Goal: Task Accomplishment & Management: Manage account settings

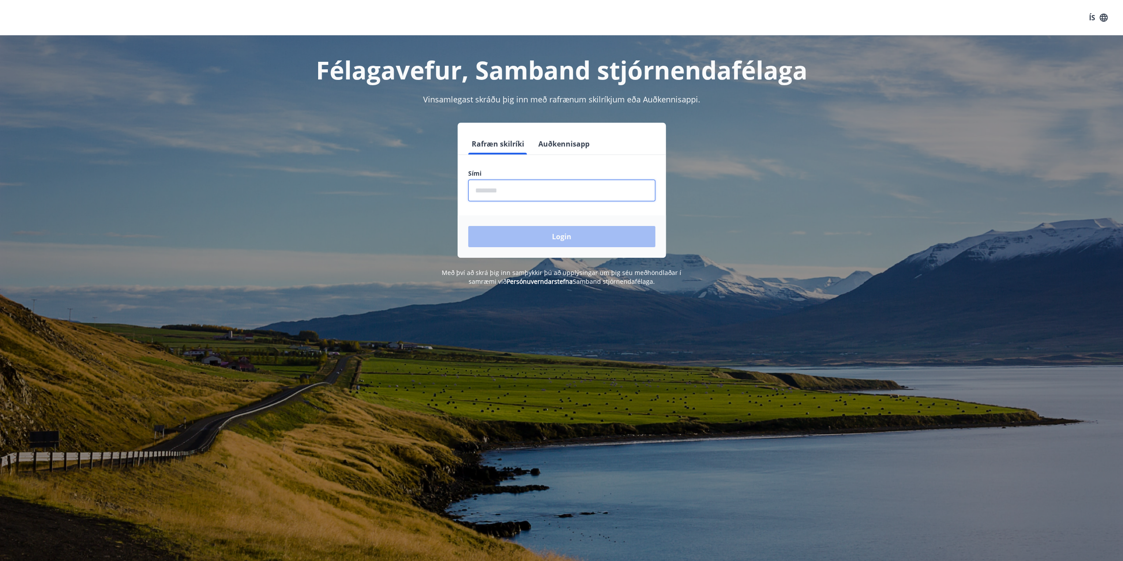
click at [523, 194] on input "phone" at bounding box center [561, 191] width 187 height 22
type input "********"
click at [595, 237] on button "Login" at bounding box center [561, 236] width 187 height 21
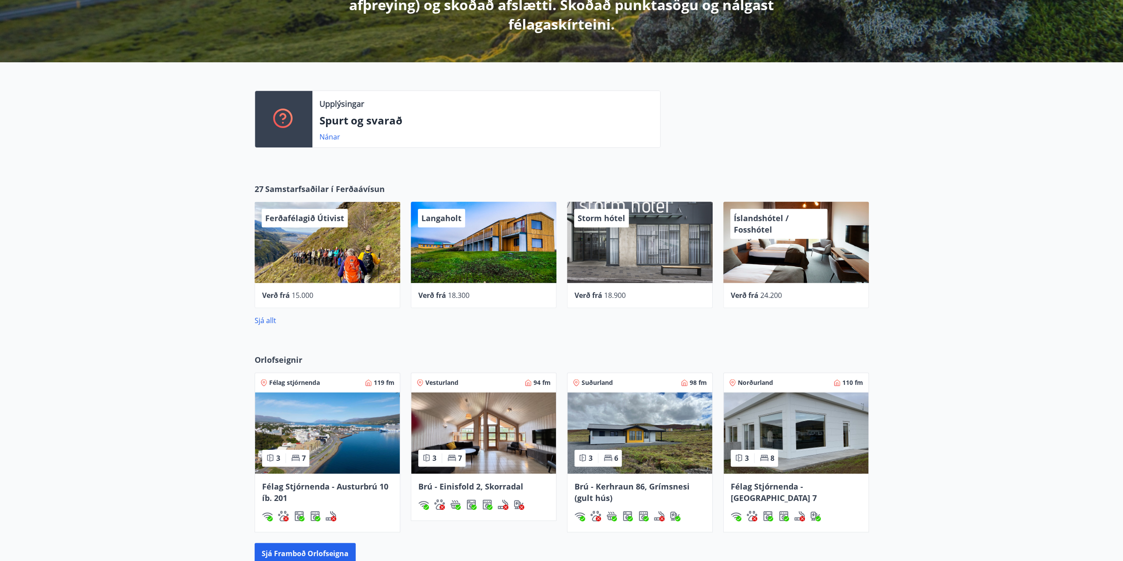
scroll to position [309, 0]
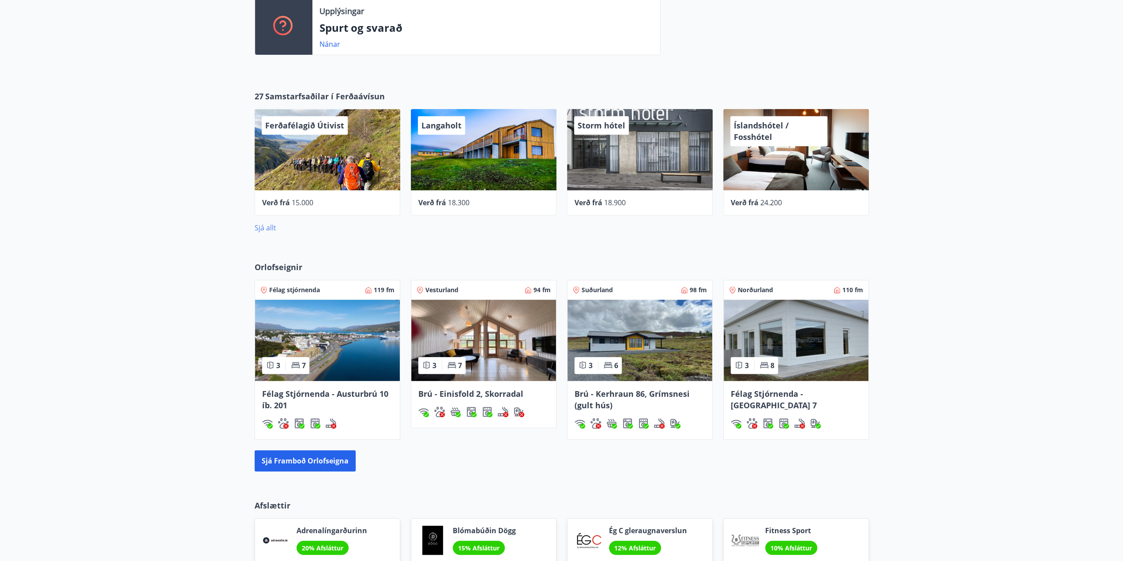
click at [266, 231] on link "Sjá allt" at bounding box center [266, 228] width 22 height 10
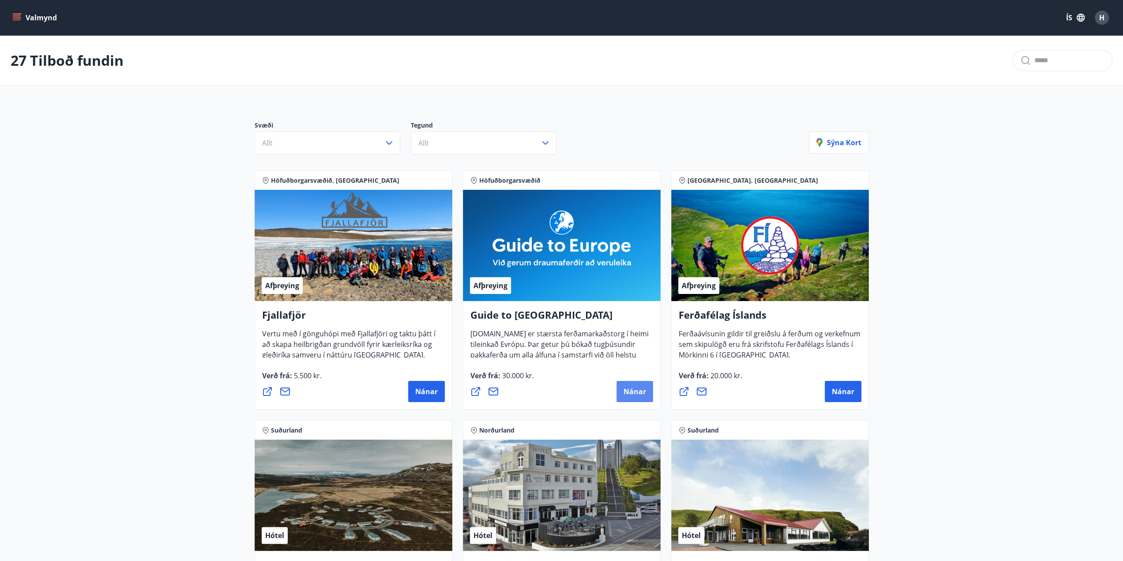
click at [643, 396] on button "Nánar" at bounding box center [635, 391] width 37 height 21
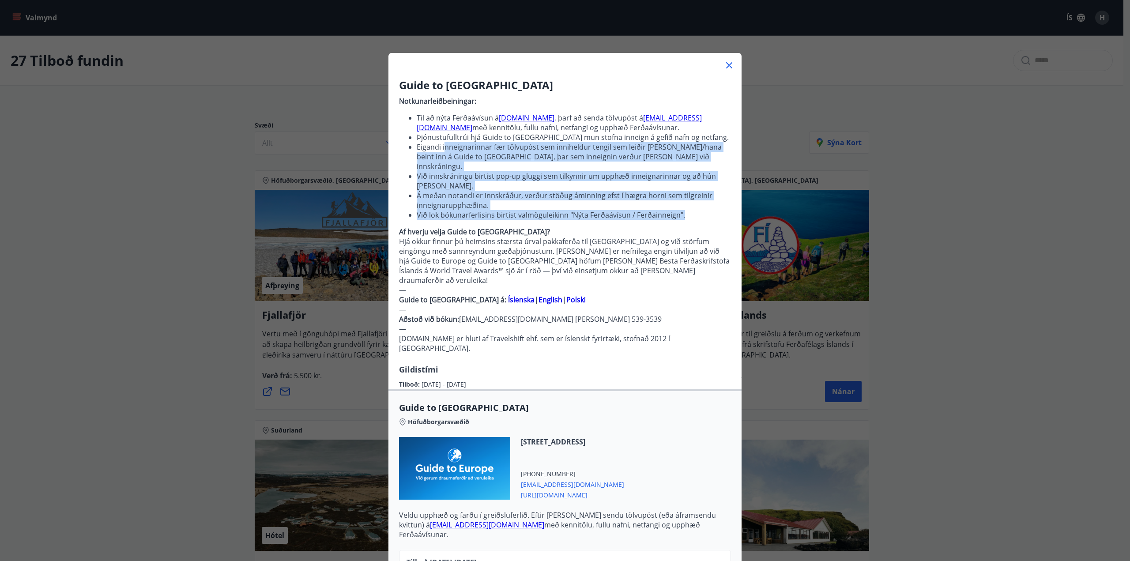
drag, startPoint x: 441, startPoint y: 149, endPoint x: 709, endPoint y: 206, distance: 273.4
click at [709, 206] on ul "Til að nýta Ferðaávísun á [DOMAIN_NAME] , þarf að senda tölvupóst á [EMAIL_ADDR…" at bounding box center [565, 166] width 332 height 107
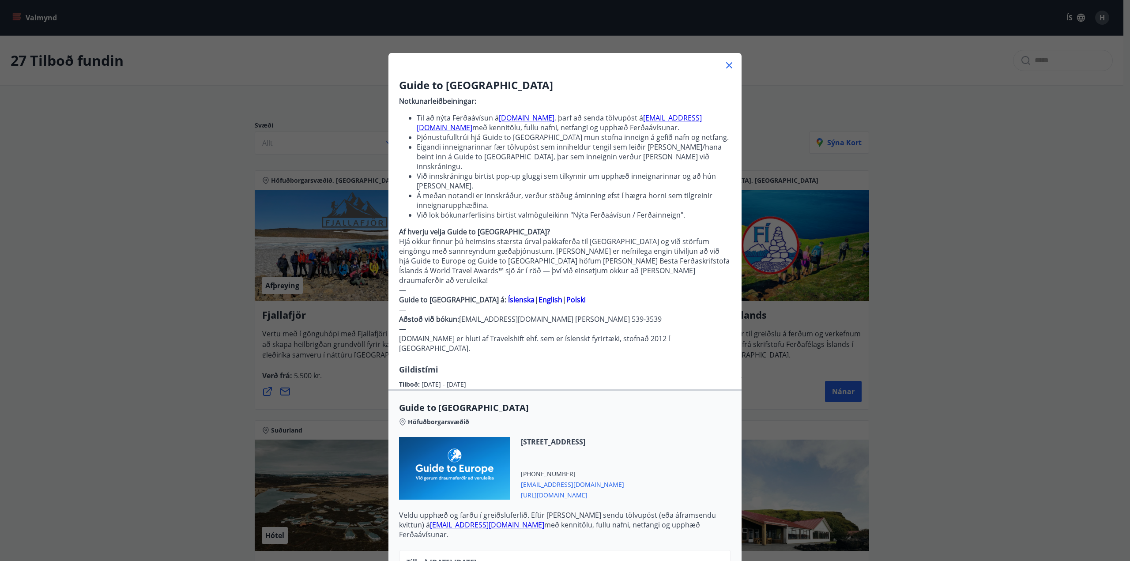
click at [673, 227] on p "Af hverju velja Guide to [GEOGRAPHIC_DATA]?" at bounding box center [565, 232] width 332 height 10
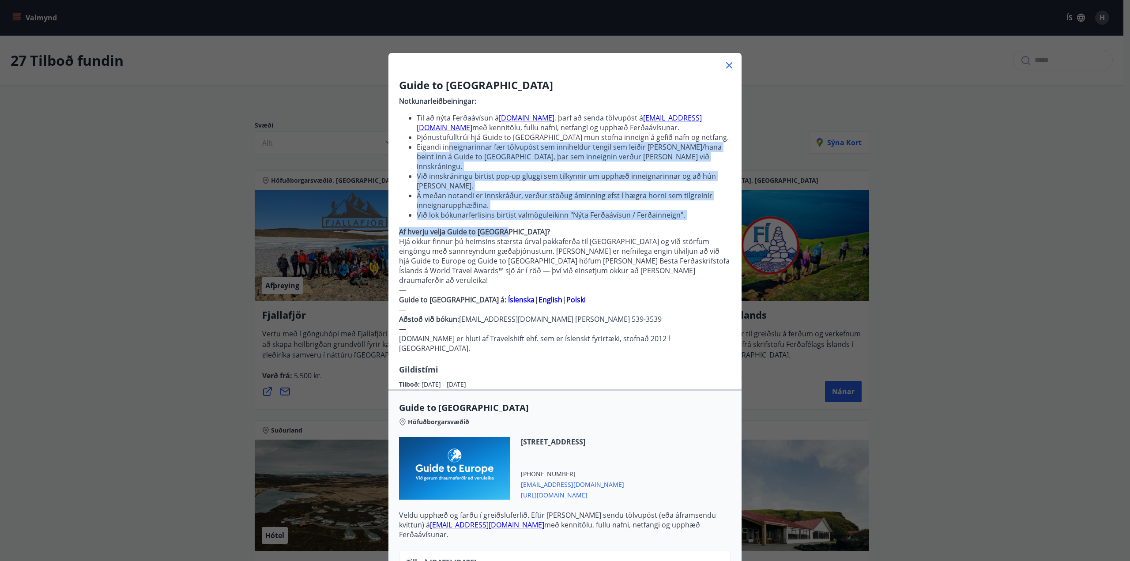
drag, startPoint x: 446, startPoint y: 146, endPoint x: 695, endPoint y: 211, distance: 256.7
click at [695, 211] on p "Notkunarleiðbeiningar: Til að nýta Ferðaávísun á [DOMAIN_NAME] , þarf að senda …" at bounding box center [565, 228] width 332 height 271
click at [672, 227] on p "Af hverju velja Guide to [GEOGRAPHIC_DATA]?" at bounding box center [565, 232] width 332 height 10
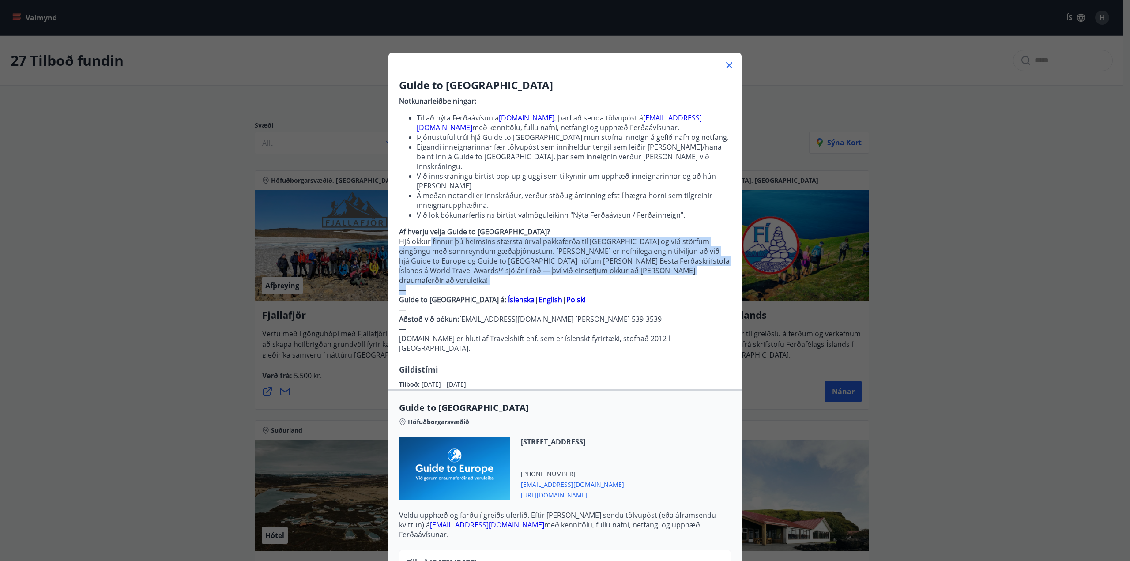
drag, startPoint x: 426, startPoint y: 233, endPoint x: 694, endPoint y: 266, distance: 269.5
click at [694, 266] on p "Notkunarleiðbeiningar: Til að nýta Ferðaávísun á [DOMAIN_NAME] , þarf að senda …" at bounding box center [565, 228] width 332 height 271
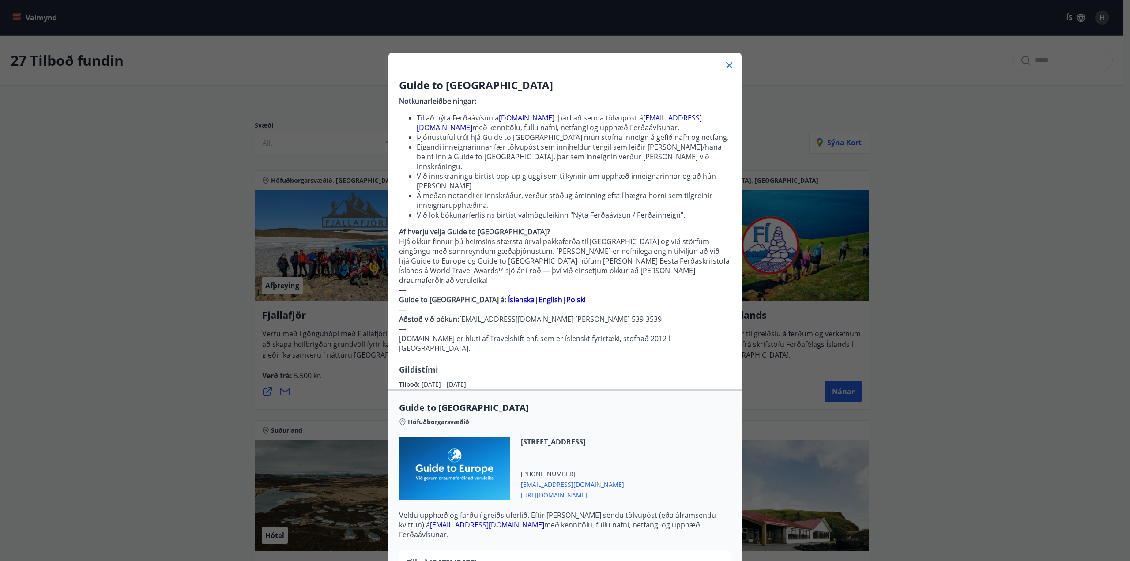
click at [677, 295] on p "Guide to [GEOGRAPHIC_DATA] á: Íslenska | English | [GEOGRAPHIC_DATA]" at bounding box center [565, 300] width 332 height 10
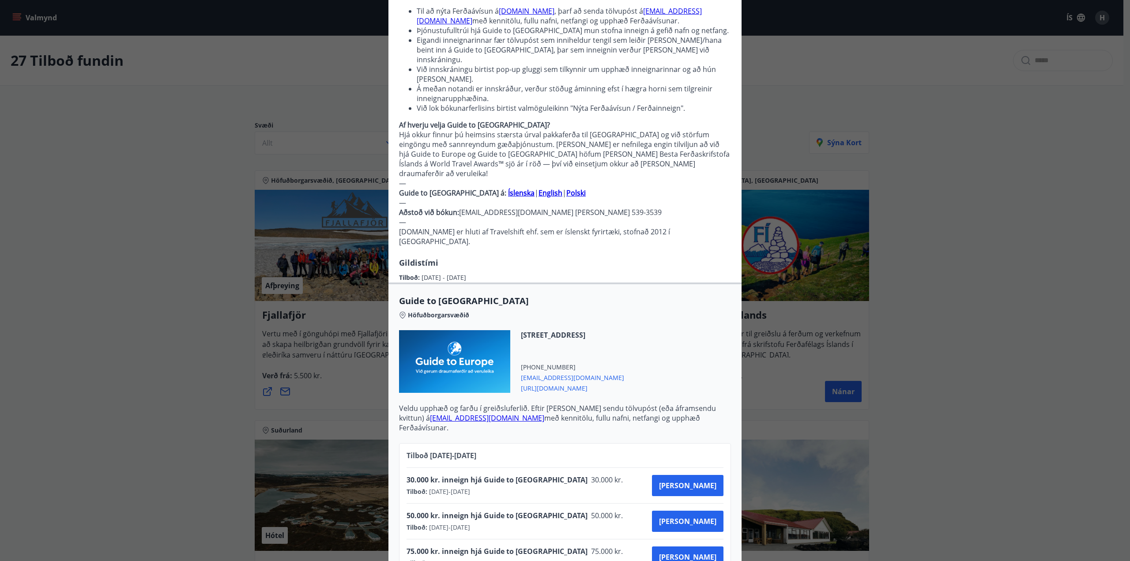
scroll to position [134, 0]
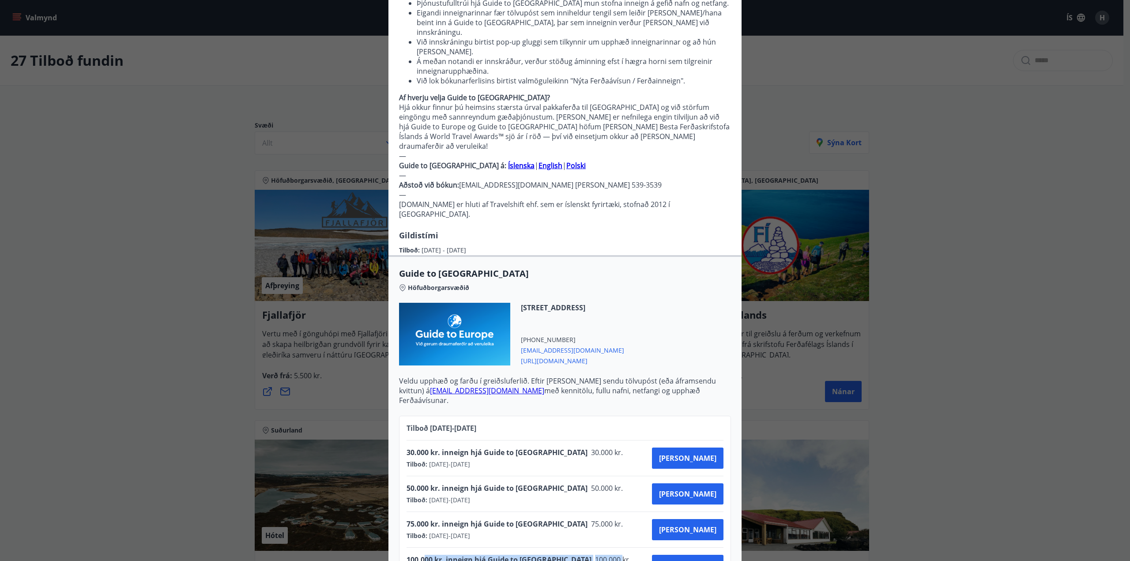
drag, startPoint x: 572, startPoint y: 519, endPoint x: 445, endPoint y: 513, distance: 127.3
click at [421, 555] on div "100.000 kr. inneign hjá Guide to [GEOGRAPHIC_DATA] 100.000 kr." at bounding box center [520, 561] width 228 height 12
click at [599, 519] on div "75.000 kr. inneign hjá Guide to Europe 75.000 kr. Tilboð : [DATE] - [DATE] [PER…" at bounding box center [564, 529] width 317 height 21
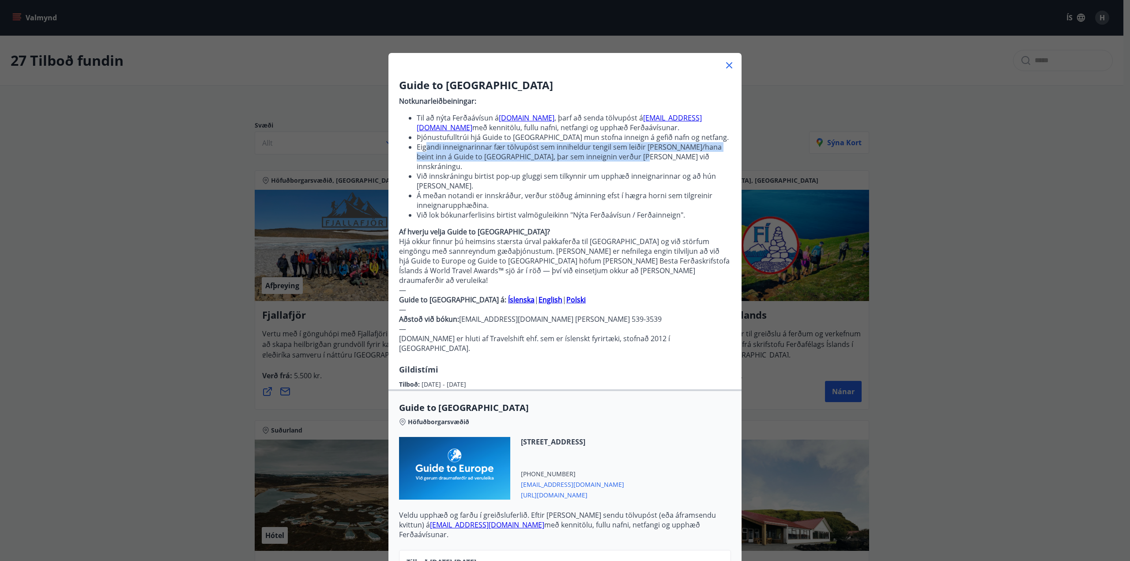
drag, startPoint x: 480, startPoint y: 148, endPoint x: 688, endPoint y: 155, distance: 207.5
click at [688, 155] on li "Eigandi inneignarinnar fær tölvupóst sem inniheldur tengil sem leiðir [PERSON_N…" at bounding box center [574, 156] width 314 height 29
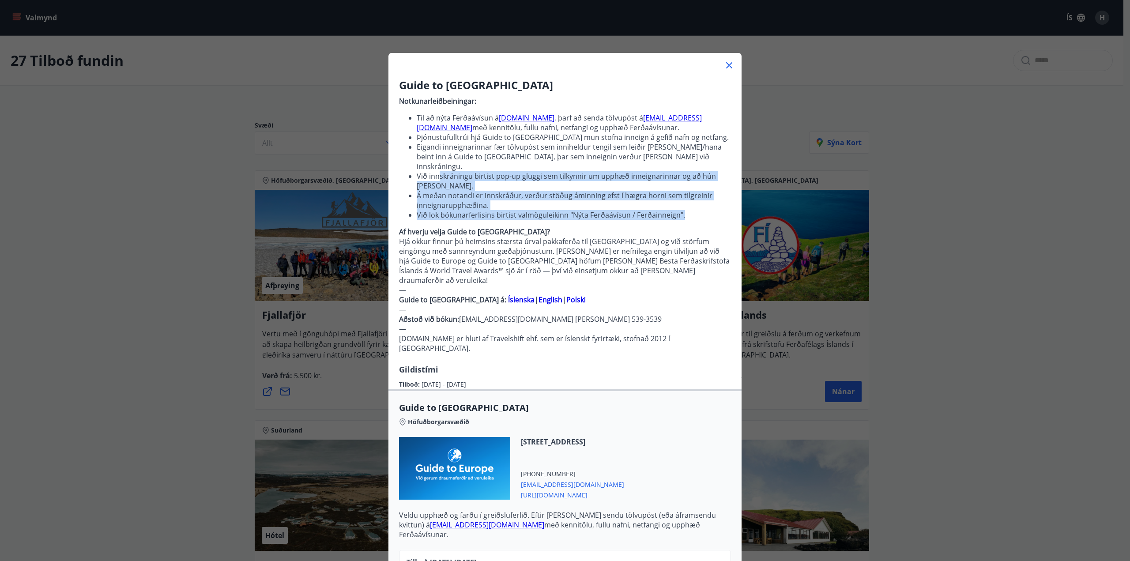
drag, startPoint x: 446, startPoint y: 167, endPoint x: 702, endPoint y: 203, distance: 258.5
click at [703, 203] on ul "Til að nýta Ferðaávísun á [DOMAIN_NAME] , þarf að senda tölvupóst á [EMAIL_ADDR…" at bounding box center [565, 166] width 332 height 107
click at [688, 210] on li "Við lok bókunarferlisins birtist valmöguleikinn "Nýta Ferðaávísun / Ferðainneig…" at bounding box center [574, 215] width 314 height 10
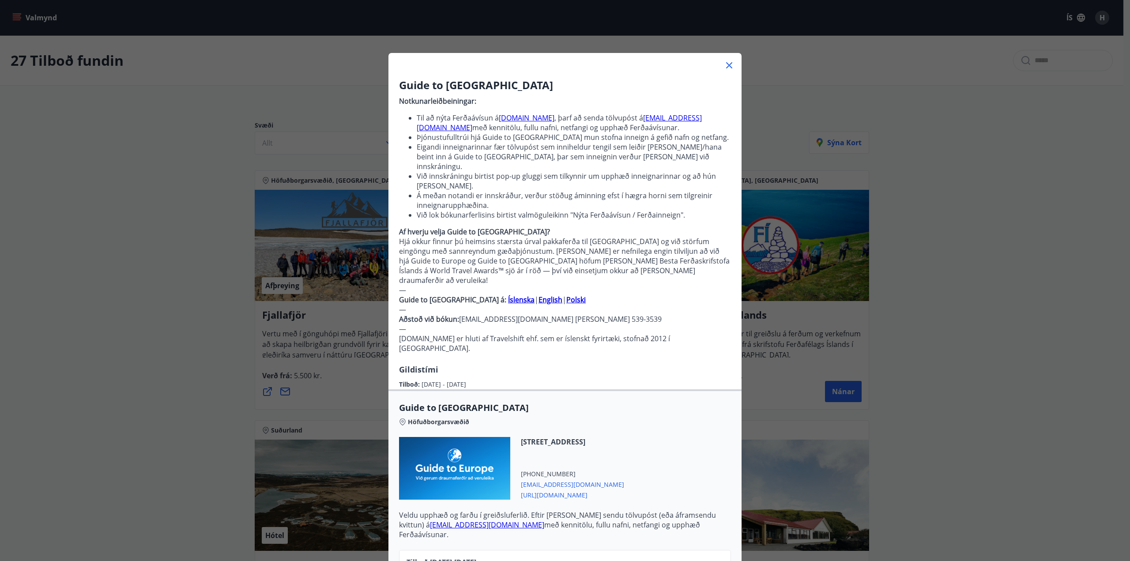
click at [725, 63] on icon at bounding box center [729, 65] width 11 height 11
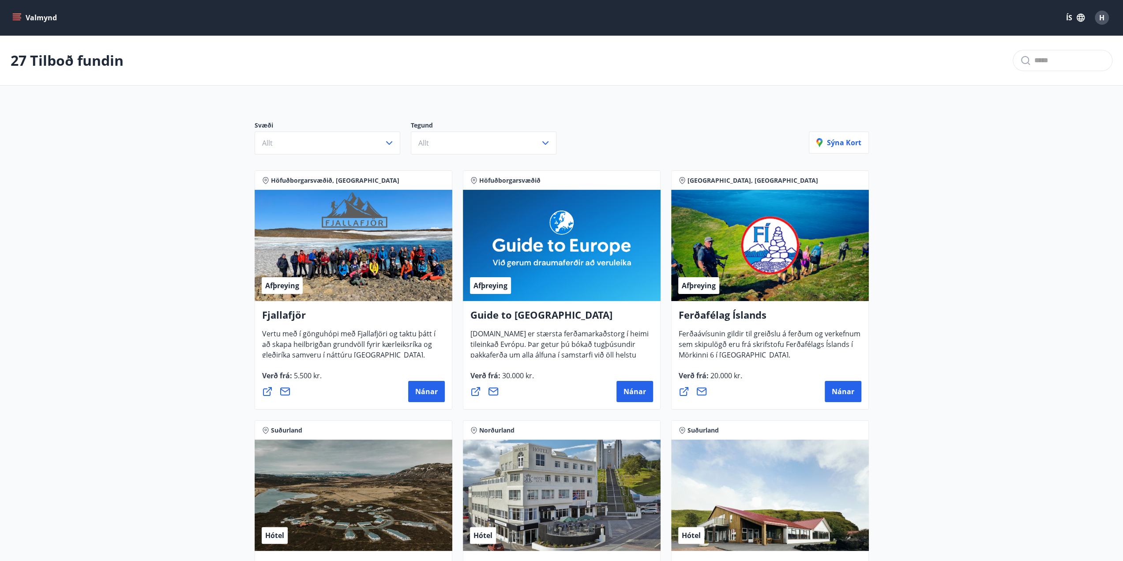
click at [508, 372] on span "30.000 kr." at bounding box center [517, 376] width 34 height 10
click at [635, 390] on span "Nánar" at bounding box center [635, 392] width 23 height 10
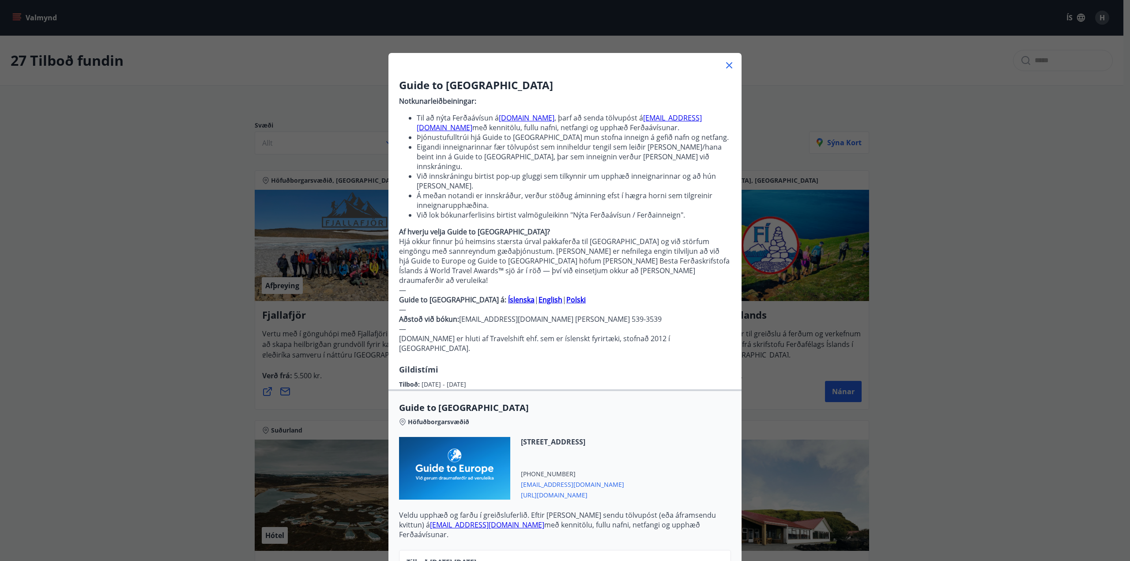
click at [724, 68] on icon at bounding box center [729, 65] width 11 height 11
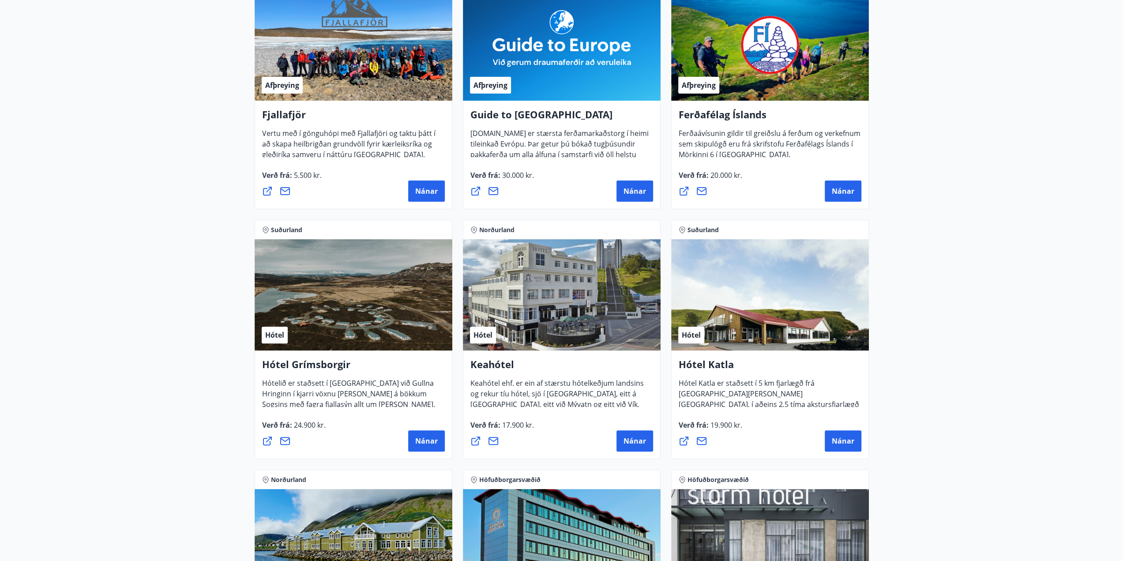
scroll to position [221, 0]
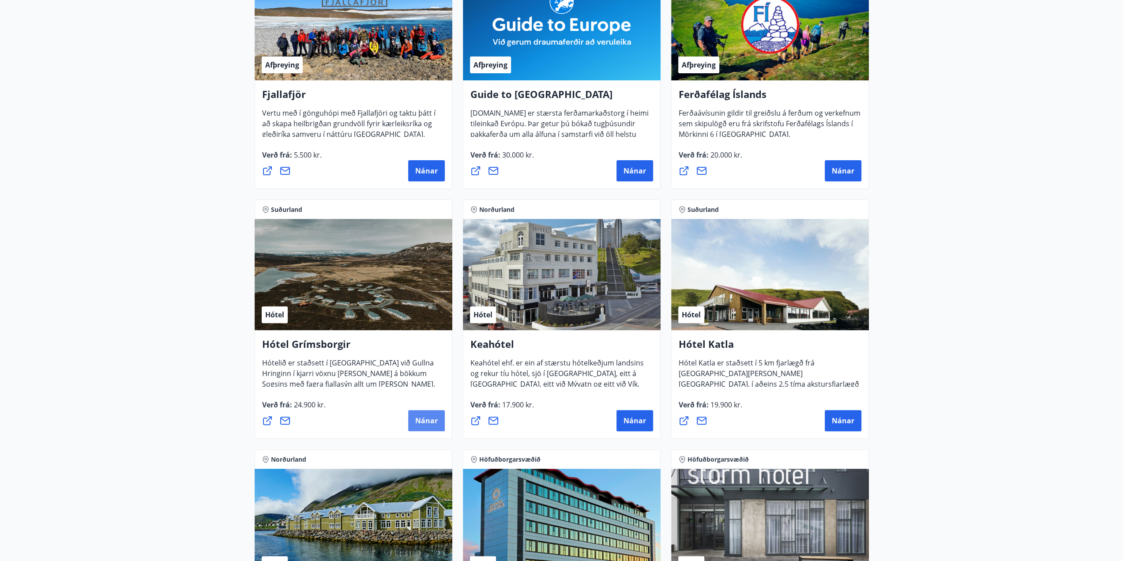
click at [431, 417] on span "Nánar" at bounding box center [426, 421] width 23 height 10
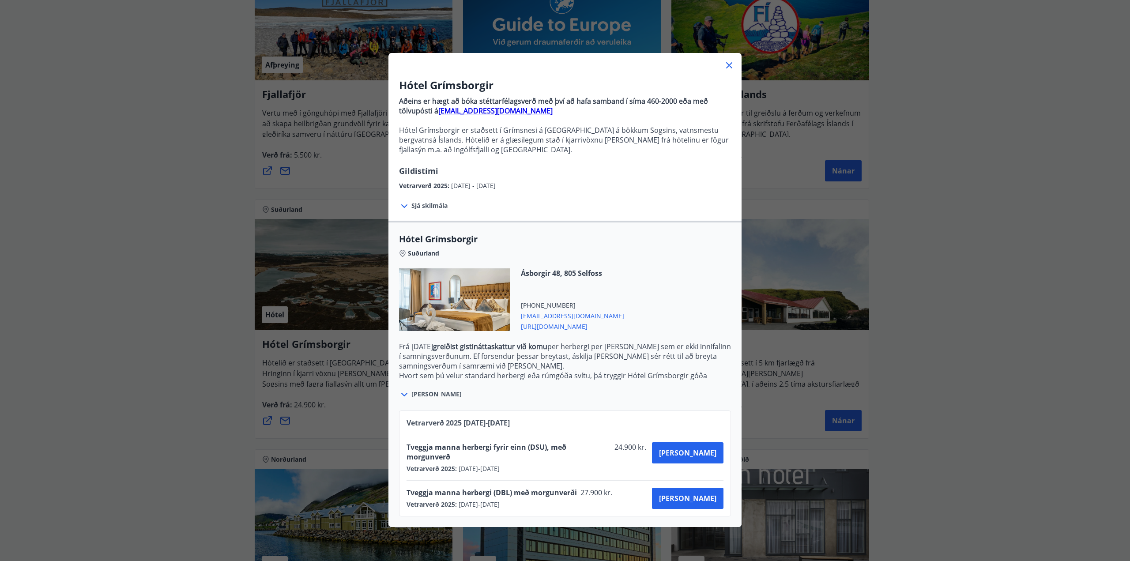
click at [726, 64] on icon at bounding box center [729, 65] width 6 height 6
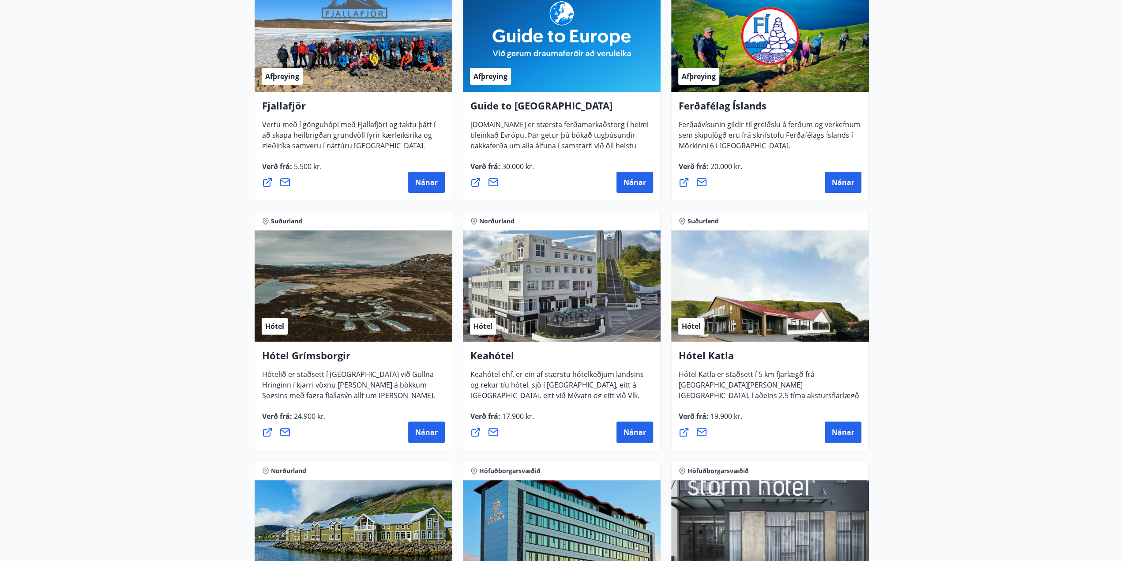
scroll to position [0, 0]
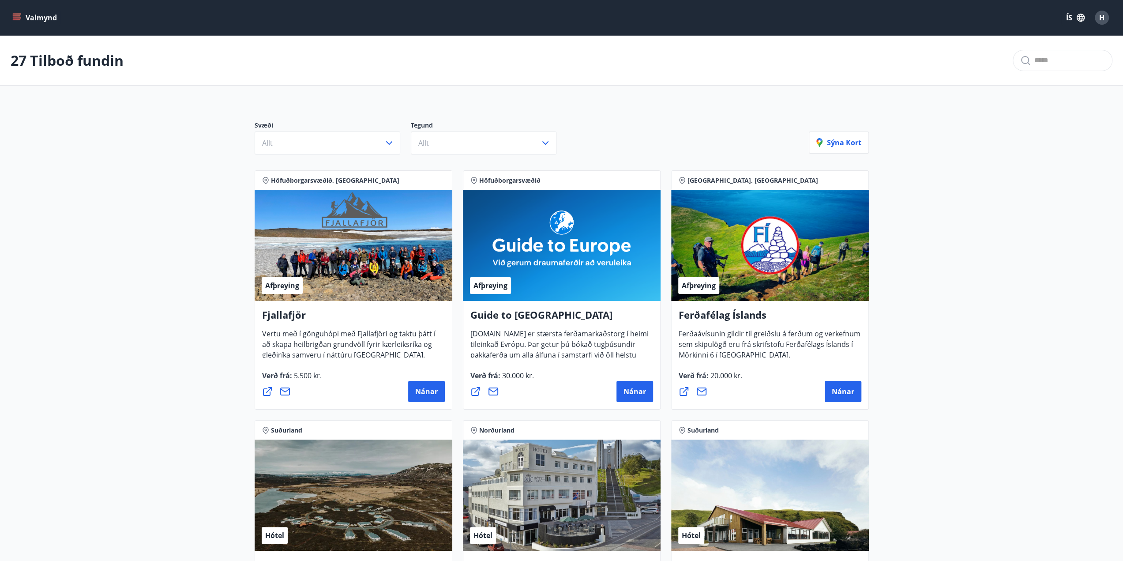
click at [11, 15] on button "Valmynd" at bounding box center [36, 18] width 50 height 16
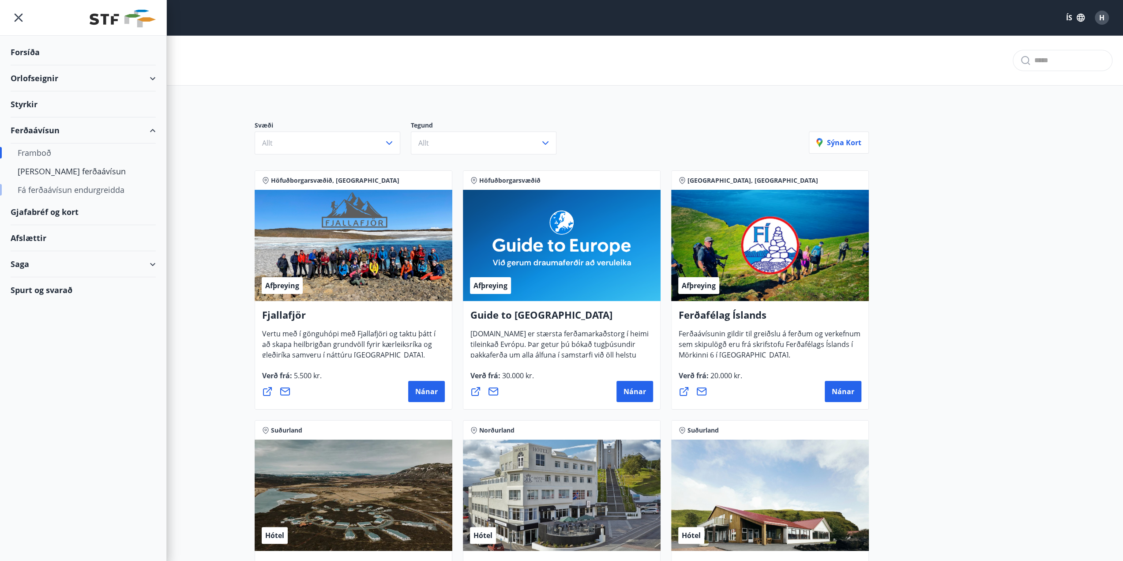
click at [57, 193] on div "Fá ferðaávísun endurgreidda" at bounding box center [83, 189] width 131 height 19
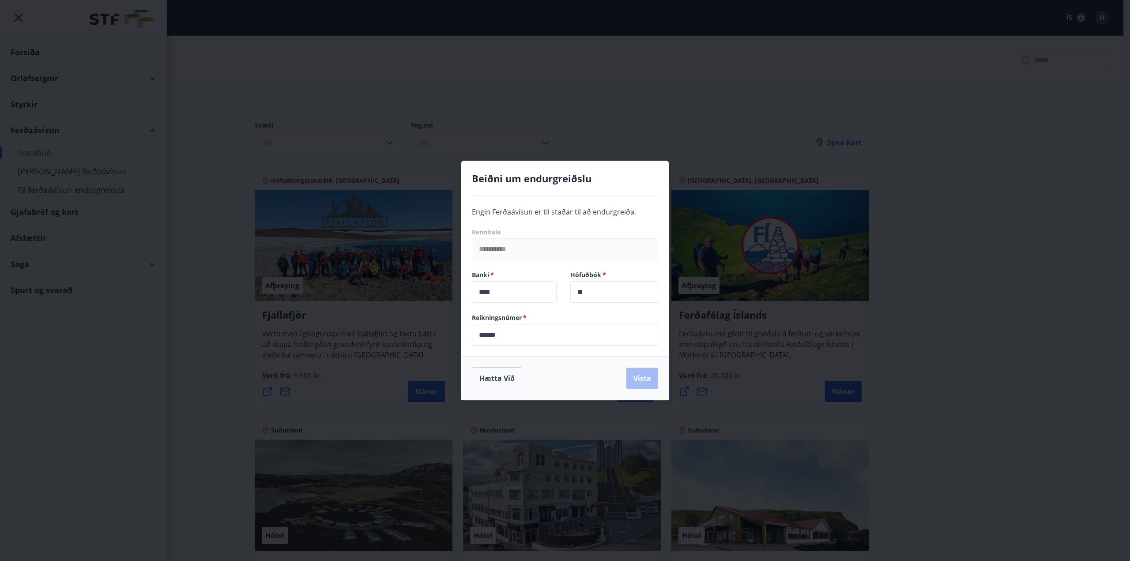
click at [690, 101] on div "**********" at bounding box center [565, 280] width 1130 height 561
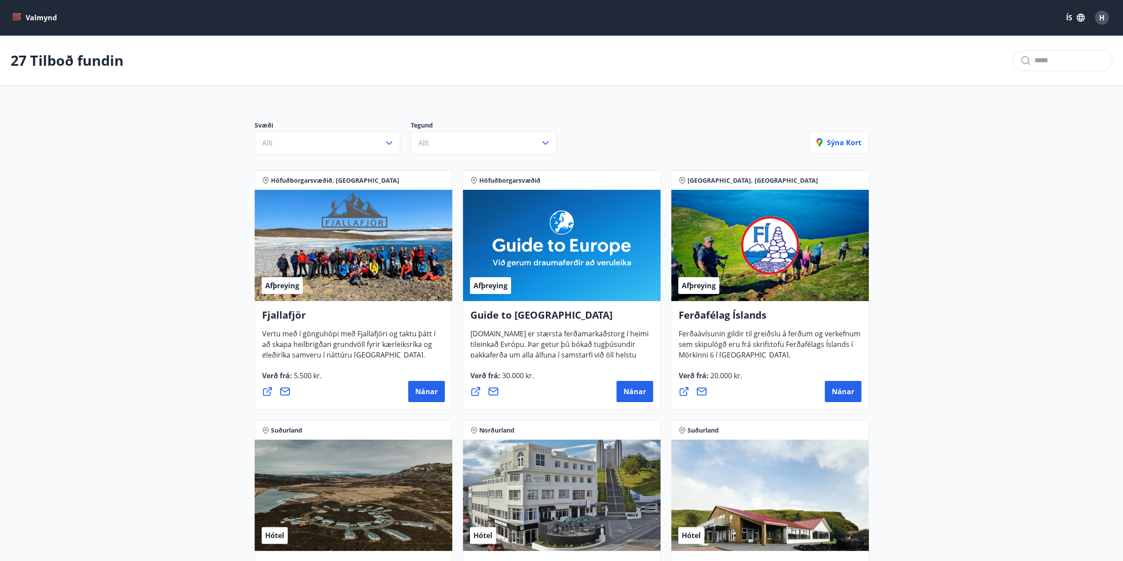
click at [15, 20] on icon "menu" at bounding box center [17, 19] width 8 height 1
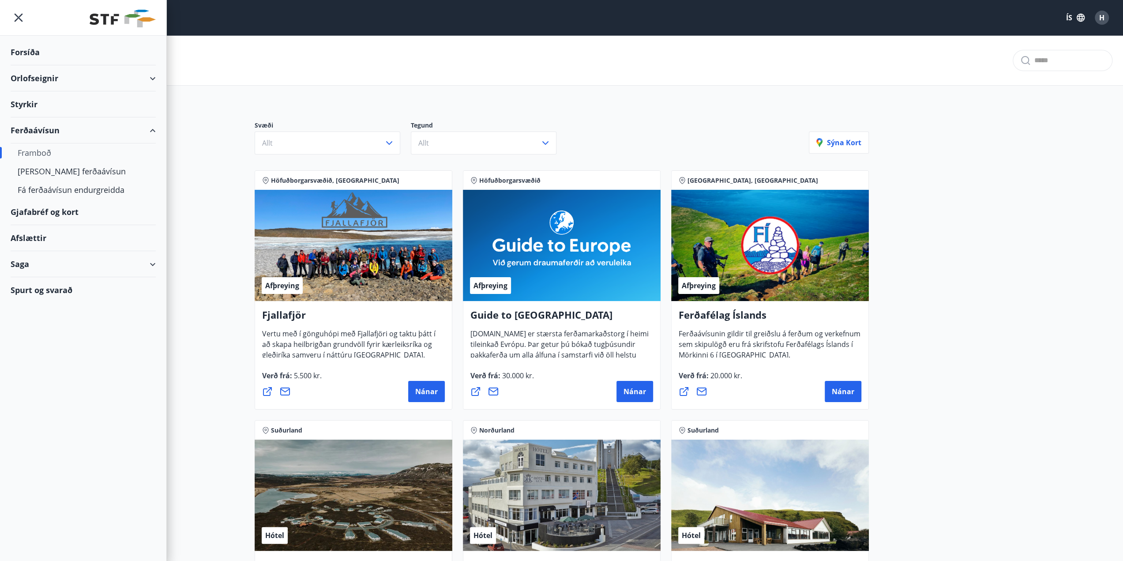
click at [47, 101] on div "Styrkir" at bounding box center [83, 104] width 145 height 26
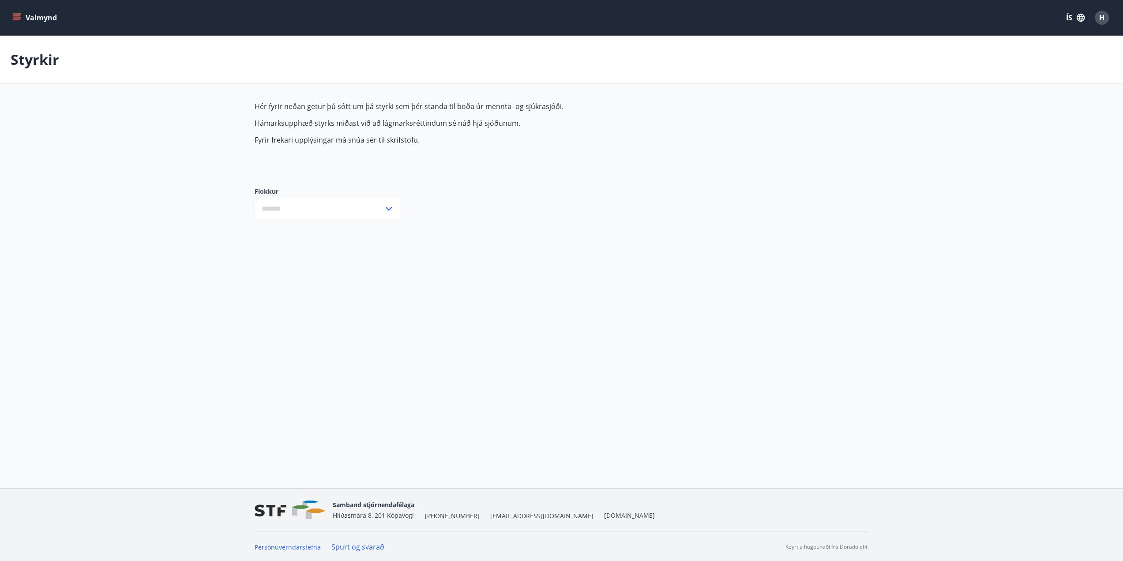
type input "***"
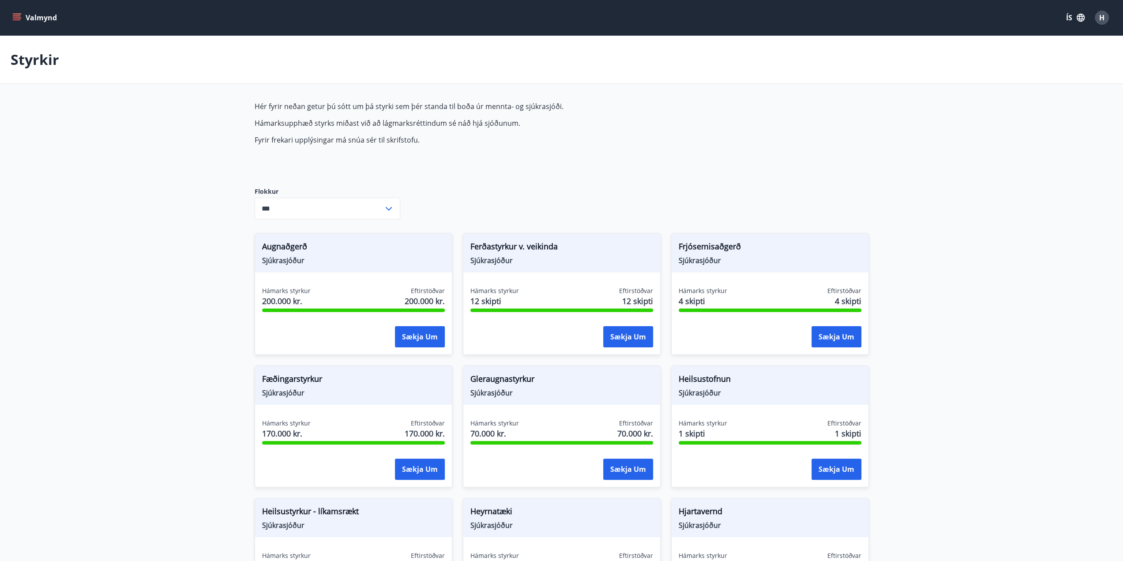
click at [374, 210] on input "***" at bounding box center [319, 209] width 129 height 22
click at [486, 203] on div "Hér fyrir neðan getur þú sótt um þá styrki sem þér standa til boða úr mennta- o…" at bounding box center [562, 565] width 614 height 926
click at [527, 180] on div "Hér fyrir neðan getur þú sótt um þá styrki sem þér standa til boða úr mennta- o…" at bounding box center [562, 565] width 614 height 926
click at [859, 178] on div "Hér fyrir neðan getur þú sótt um þá styrki sem þér standa til boða úr mennta- o…" at bounding box center [562, 565] width 614 height 926
click at [267, 232] on li "Öll" at bounding box center [327, 227] width 145 height 16
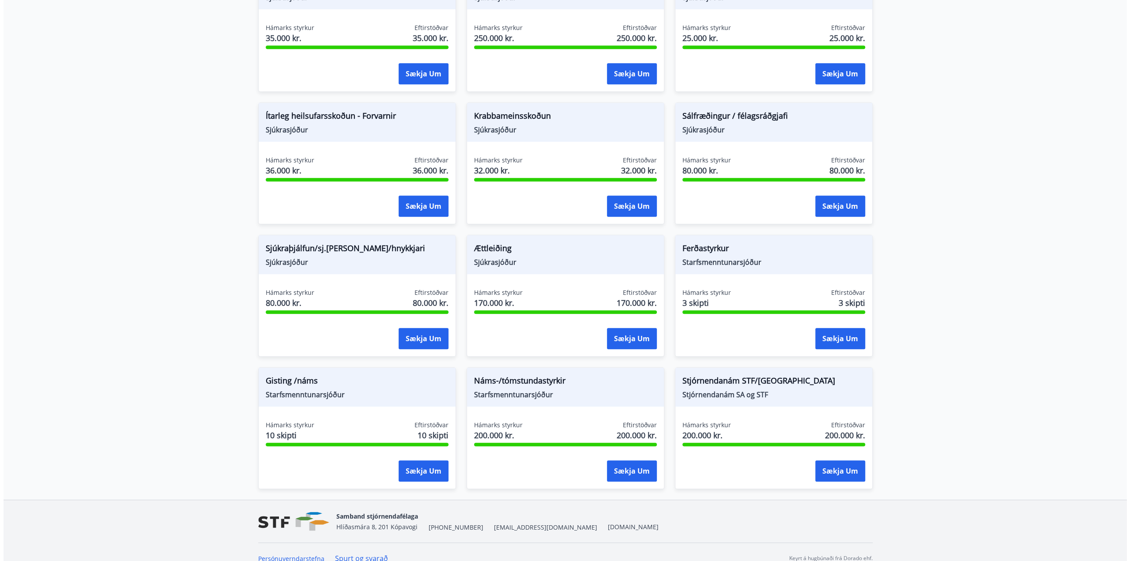
scroll to position [530, 0]
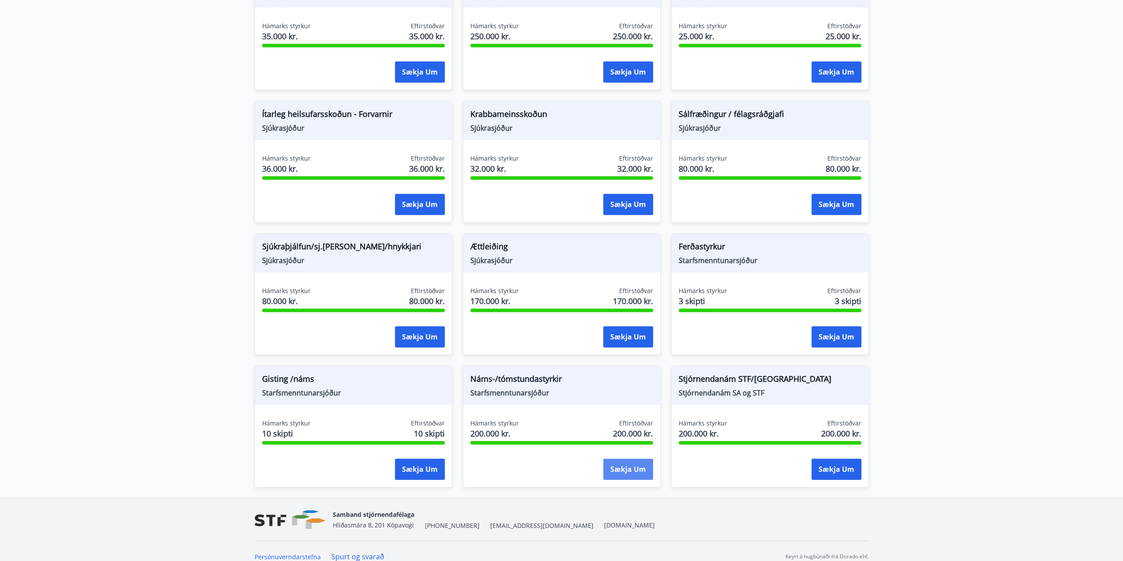
click at [633, 466] on button "Sækja um" at bounding box center [628, 469] width 50 height 21
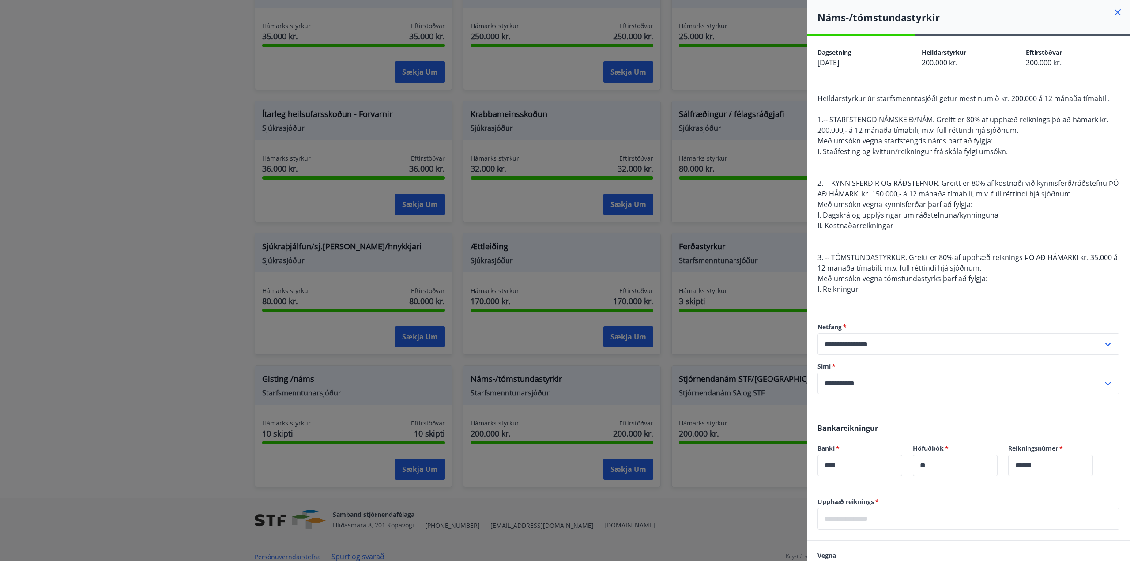
drag, startPoint x: 841, startPoint y: 117, endPoint x: 1087, endPoint y: 150, distance: 248.5
click at [1087, 150] on div "Heildarstyrkur úr starfsmenntasjóði getur mest numið kr. 200.000 á 12 mánaða tí…" at bounding box center [968, 199] width 302 height 212
click at [1062, 164] on div "Heildarstyrkur úr starfsmenntasjóði getur mest numið kr. 200.000 á 12 mánaða tí…" at bounding box center [968, 199] width 302 height 212
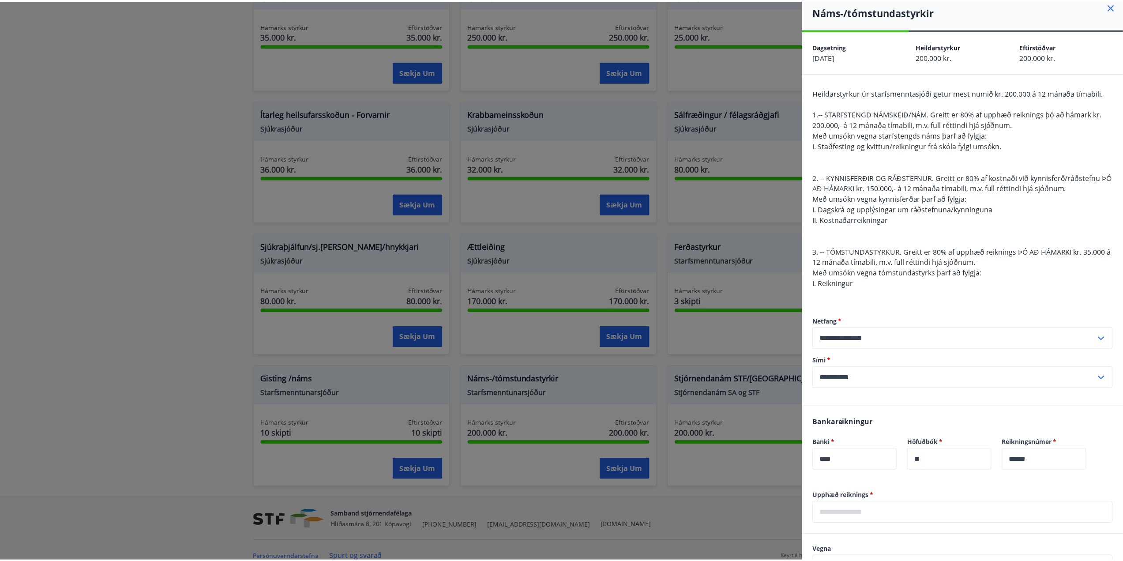
scroll to position [0, 0]
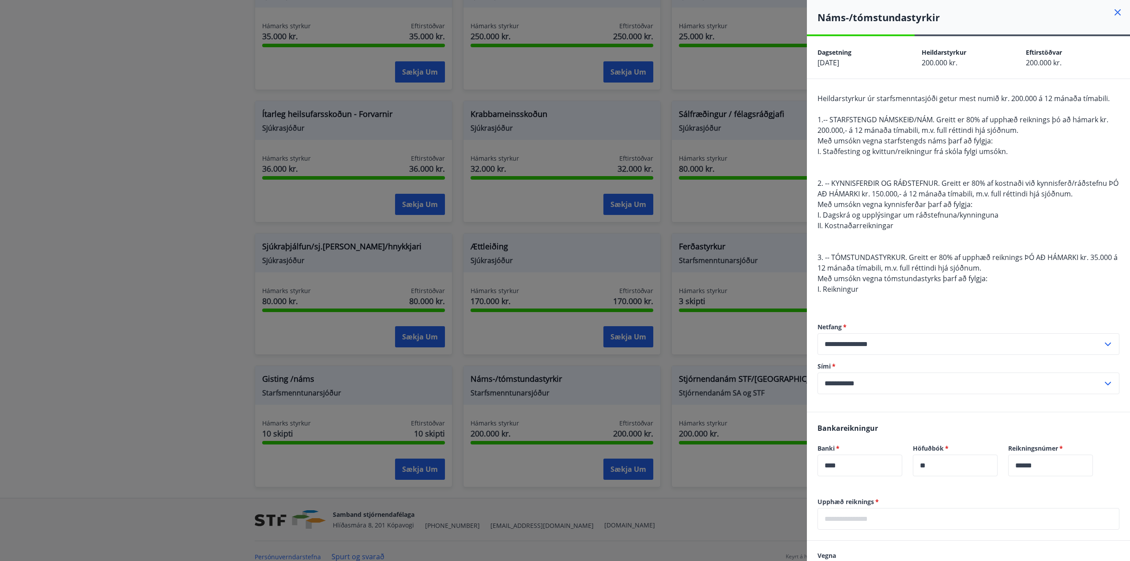
click at [1112, 12] on icon at bounding box center [1117, 12] width 11 height 11
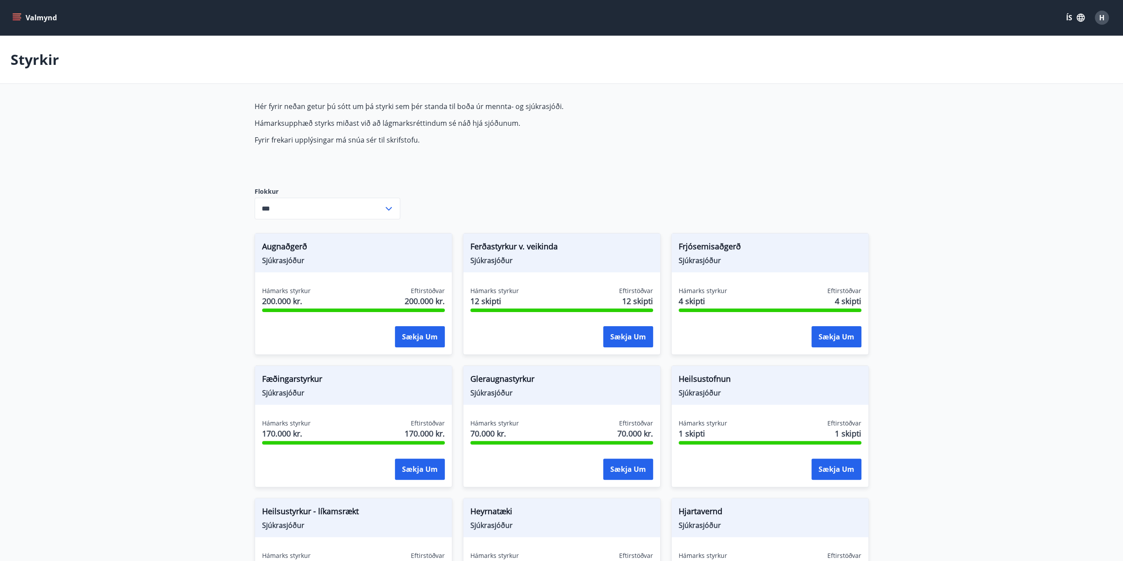
click at [22, 16] on button "Valmynd" at bounding box center [36, 18] width 50 height 16
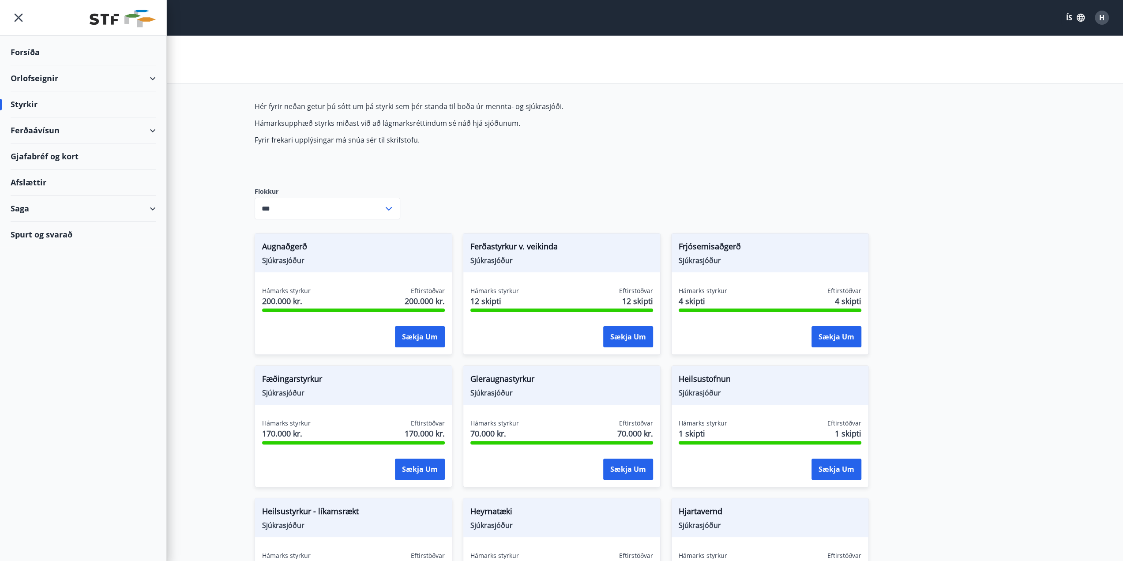
click at [26, 79] on div "Orlofseignir" at bounding box center [83, 78] width 145 height 26
click at [44, 122] on div "Bókunardagatal" at bounding box center [83, 119] width 131 height 19
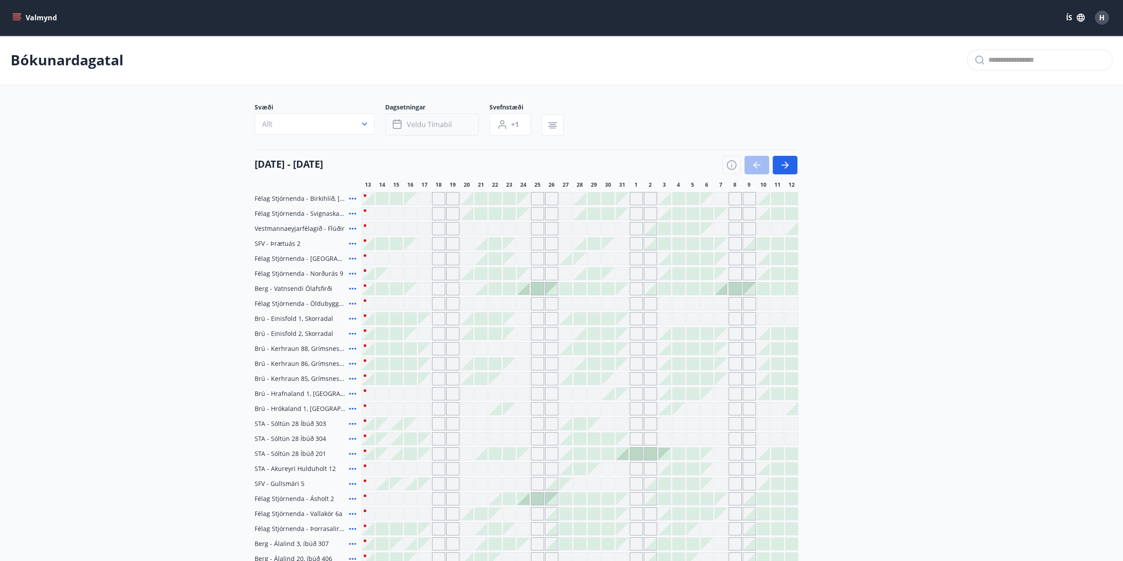
click at [450, 128] on span "Veldu tímabil" at bounding box center [429, 125] width 45 height 10
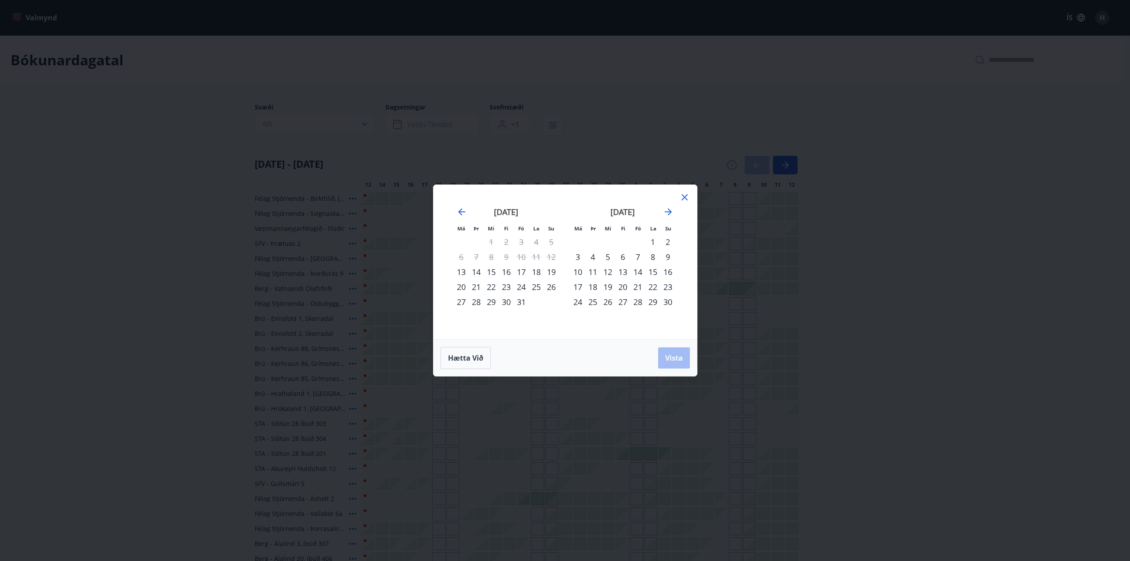
click at [613, 211] on strong "[DATE]" at bounding box center [622, 212] width 24 height 11
click at [681, 198] on icon at bounding box center [684, 197] width 11 height 11
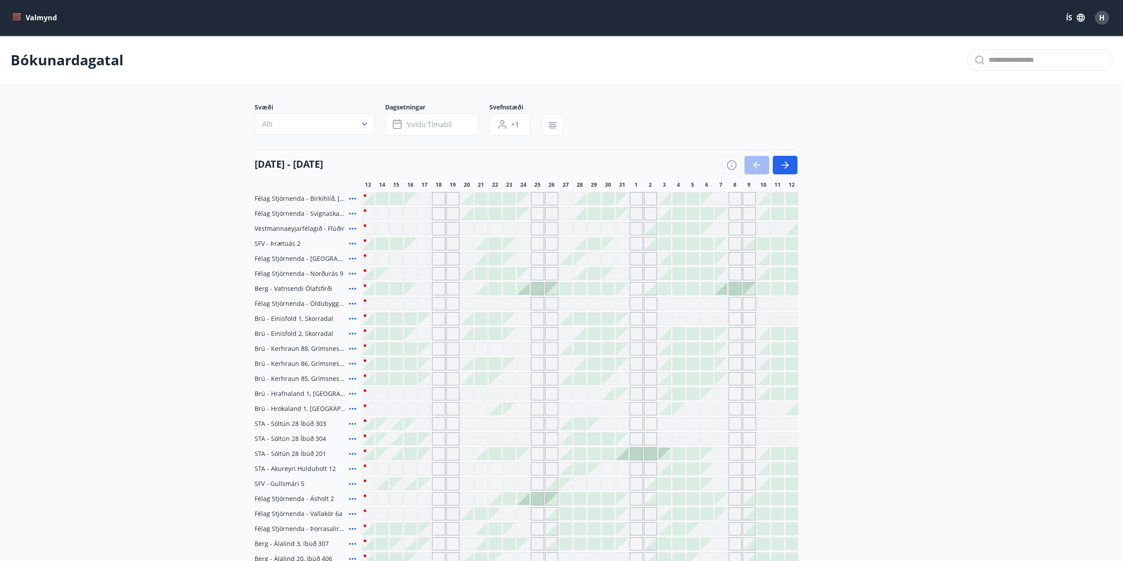
click at [590, 290] on div at bounding box center [594, 288] width 12 height 12
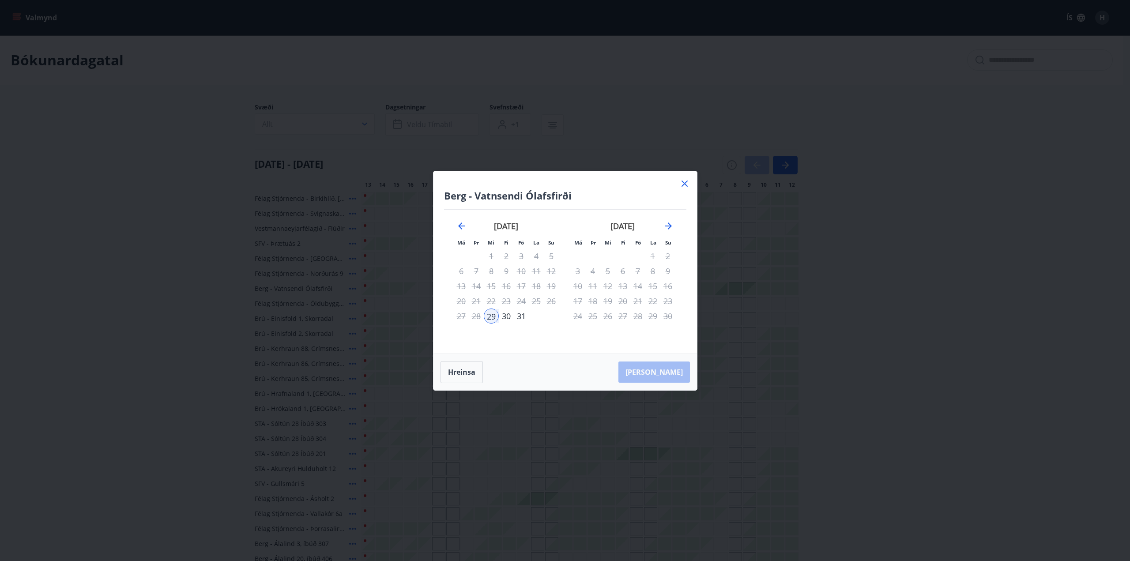
click at [684, 185] on icon at bounding box center [684, 183] width 11 height 11
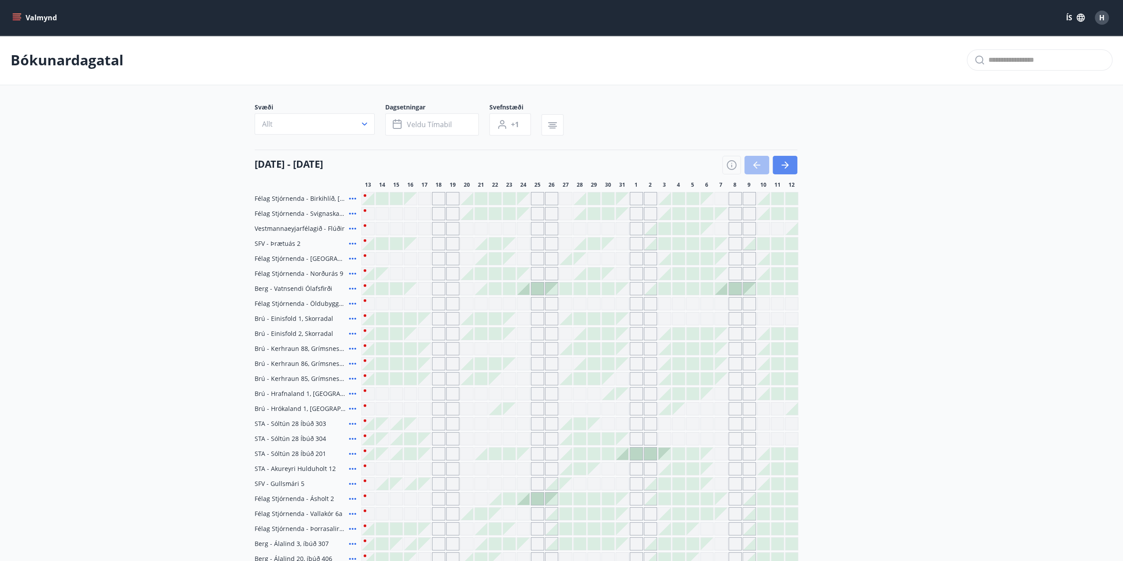
click at [778, 162] on button "button" at bounding box center [785, 165] width 25 height 19
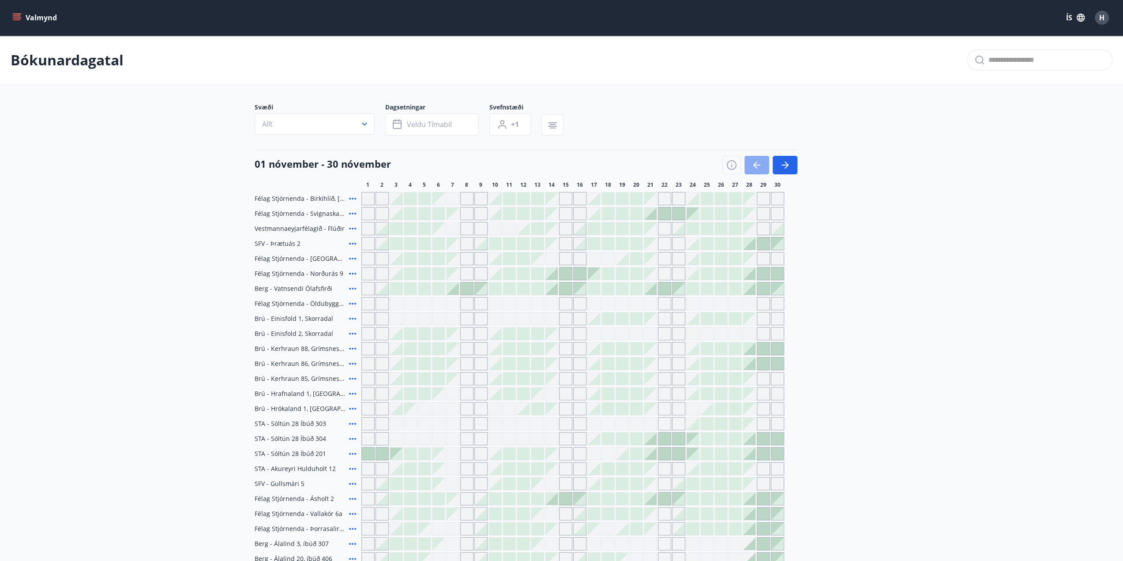
click at [752, 162] on icon "button" at bounding box center [757, 165] width 11 height 11
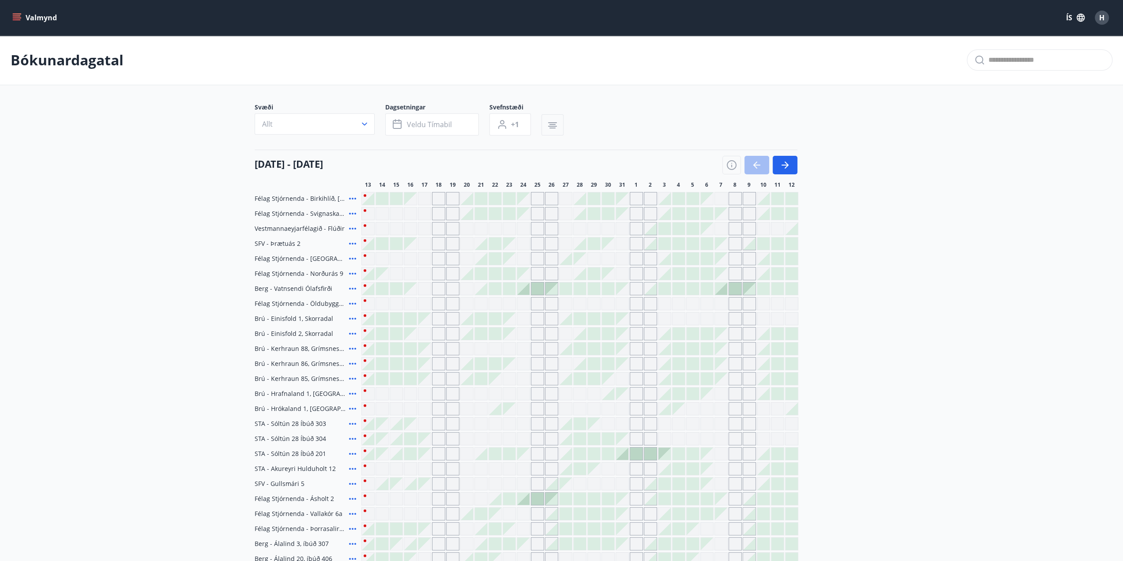
click at [545, 119] on button "button" at bounding box center [552, 124] width 22 height 21
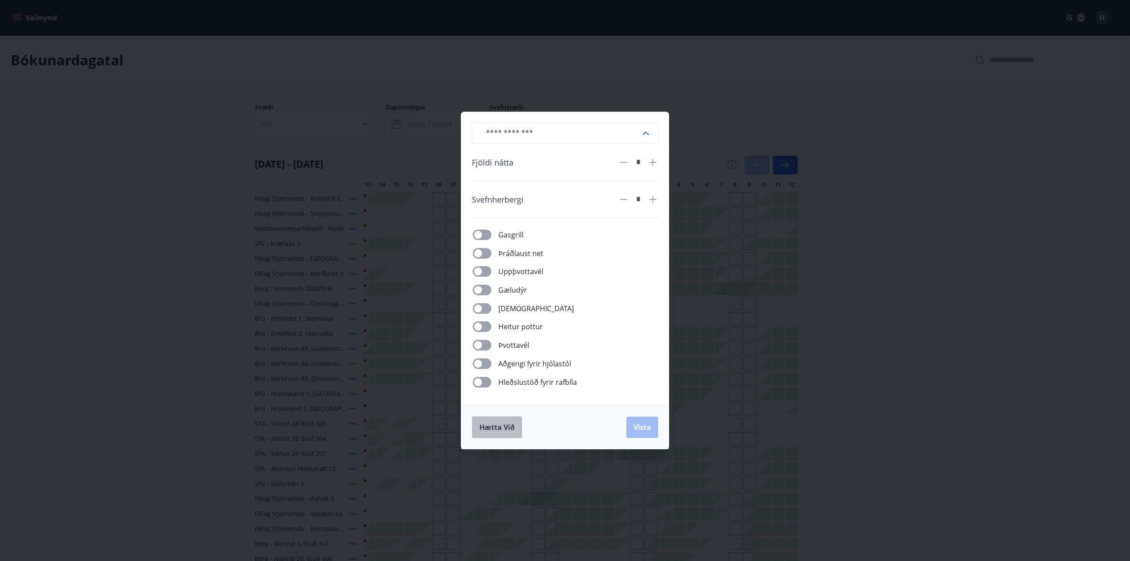
click at [500, 427] on span "Hætta við" at bounding box center [496, 427] width 35 height 10
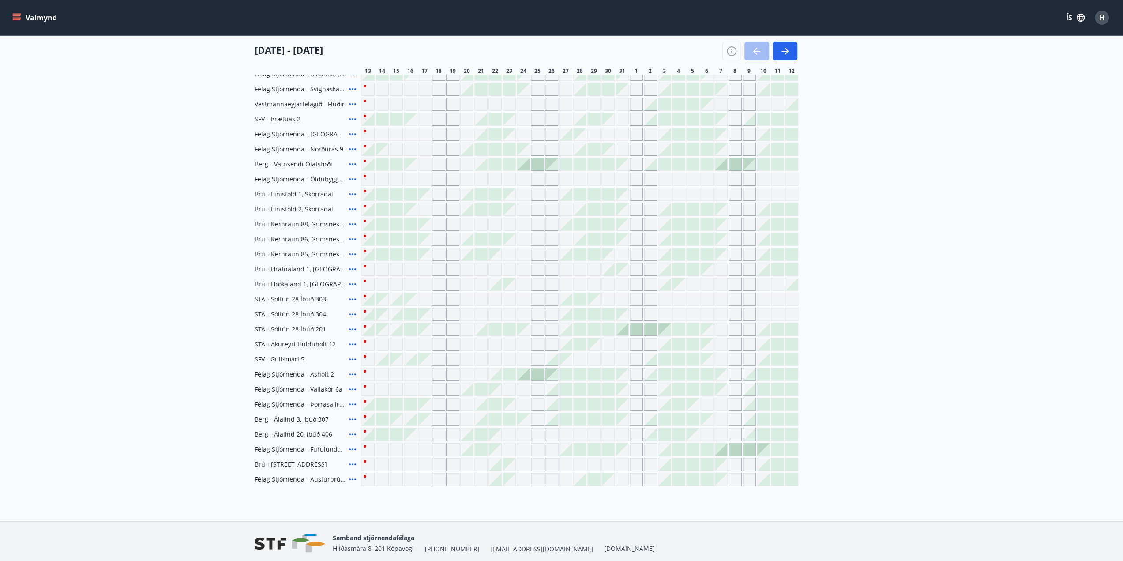
scroll to position [158, 0]
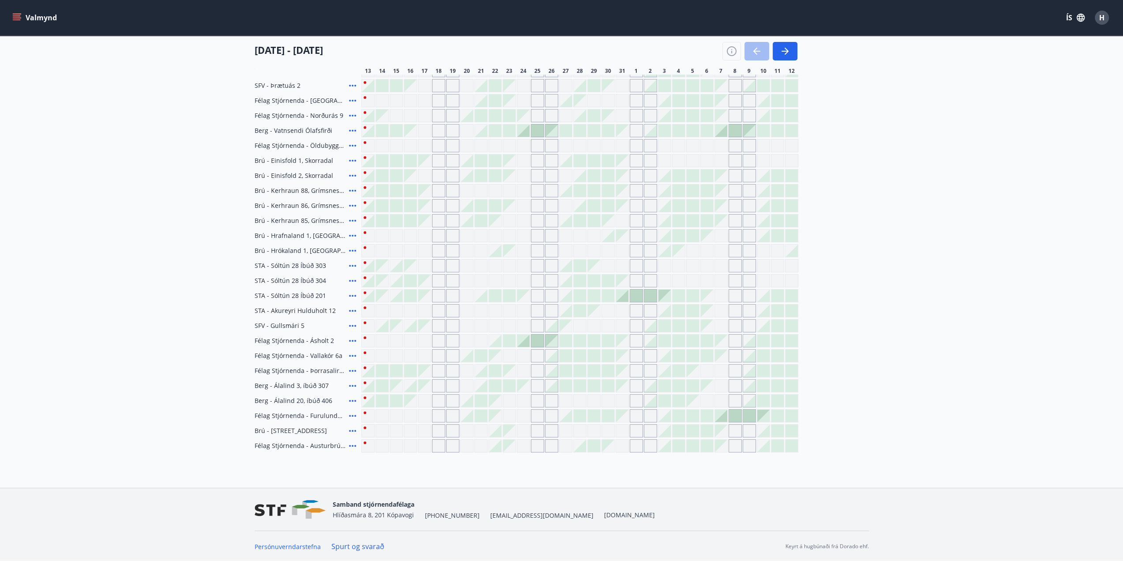
click at [352, 340] on icon at bounding box center [352, 341] width 7 height 2
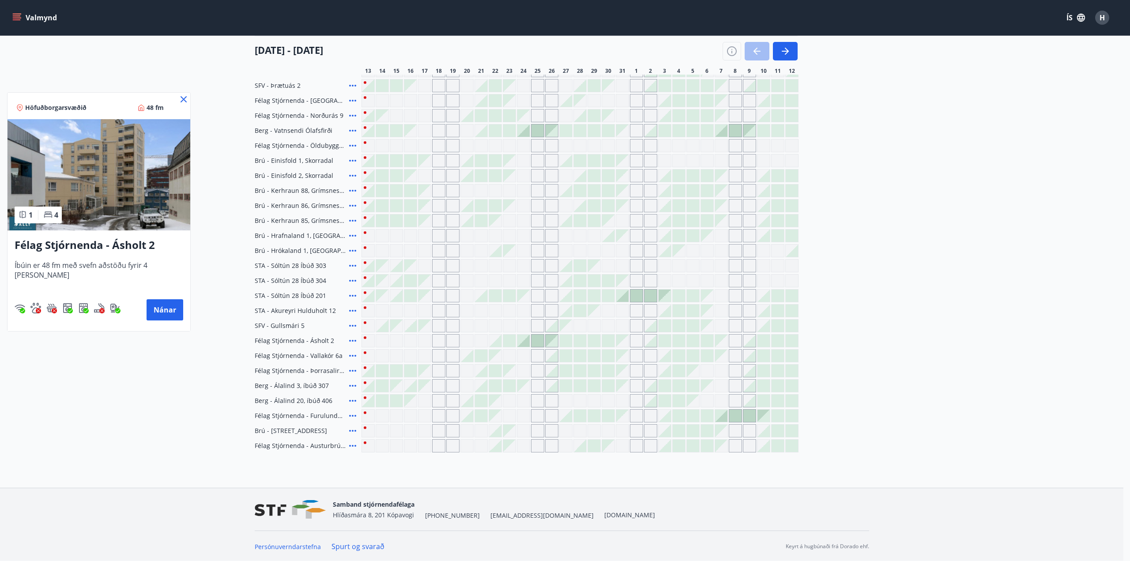
click at [178, 98] on icon at bounding box center [183, 99] width 11 height 11
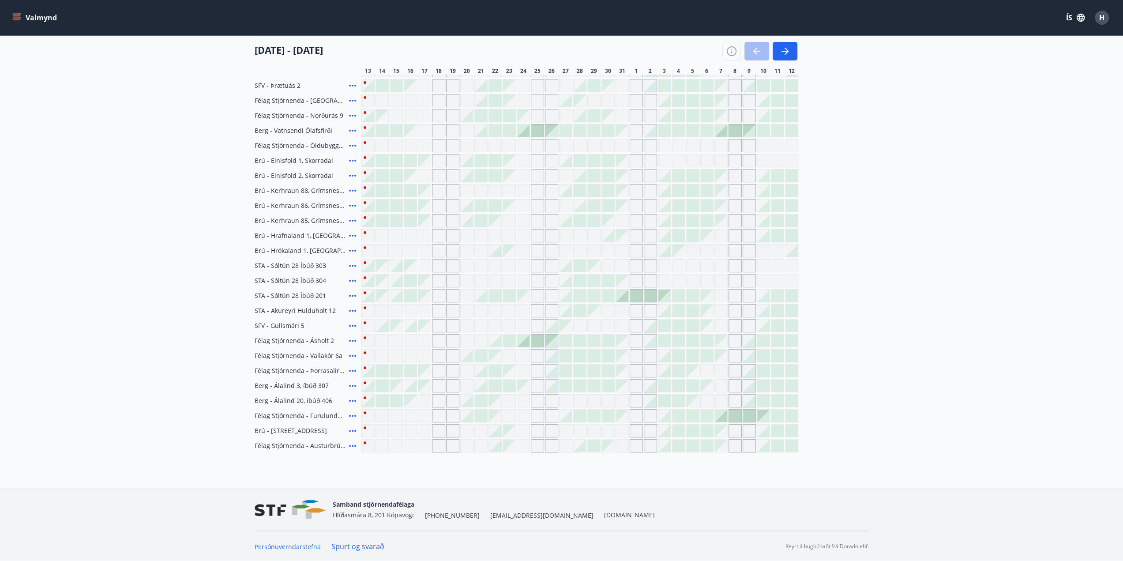
click at [351, 417] on icon at bounding box center [352, 415] width 11 height 11
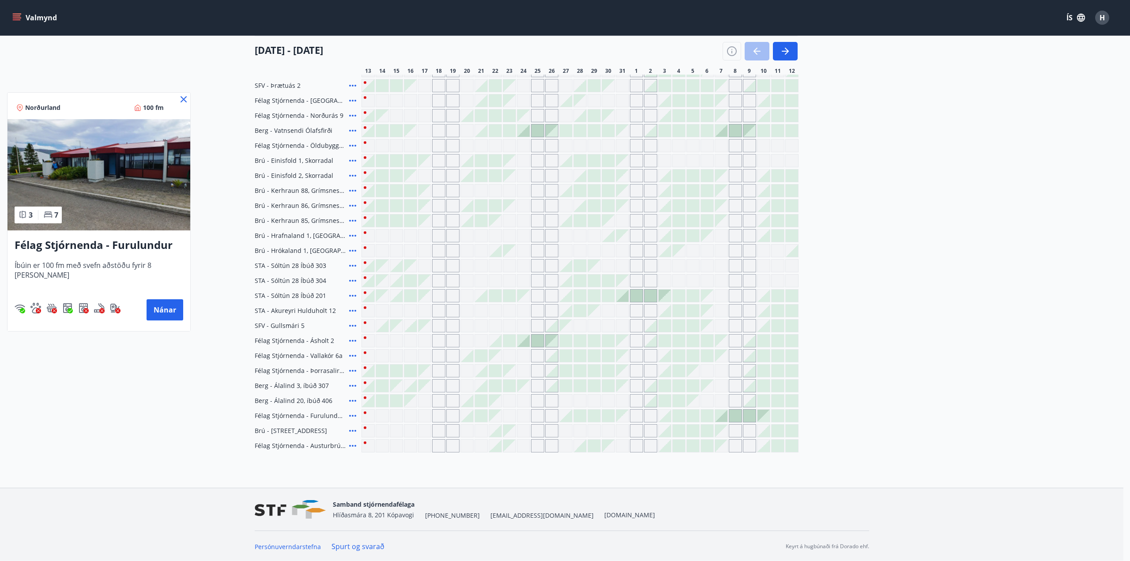
click at [182, 98] on icon at bounding box center [183, 99] width 6 height 6
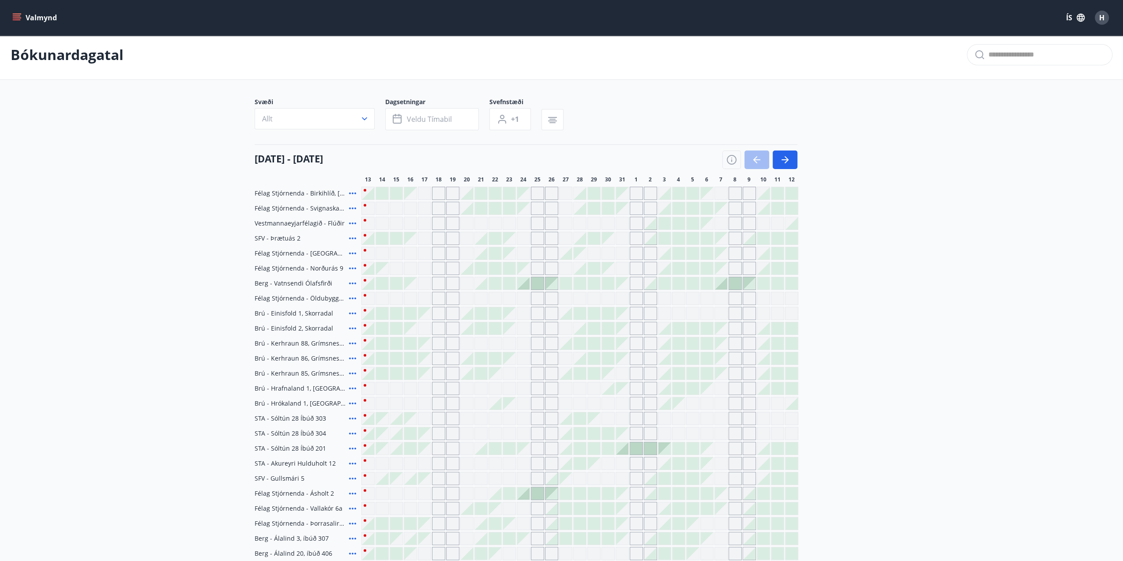
scroll to position [0, 0]
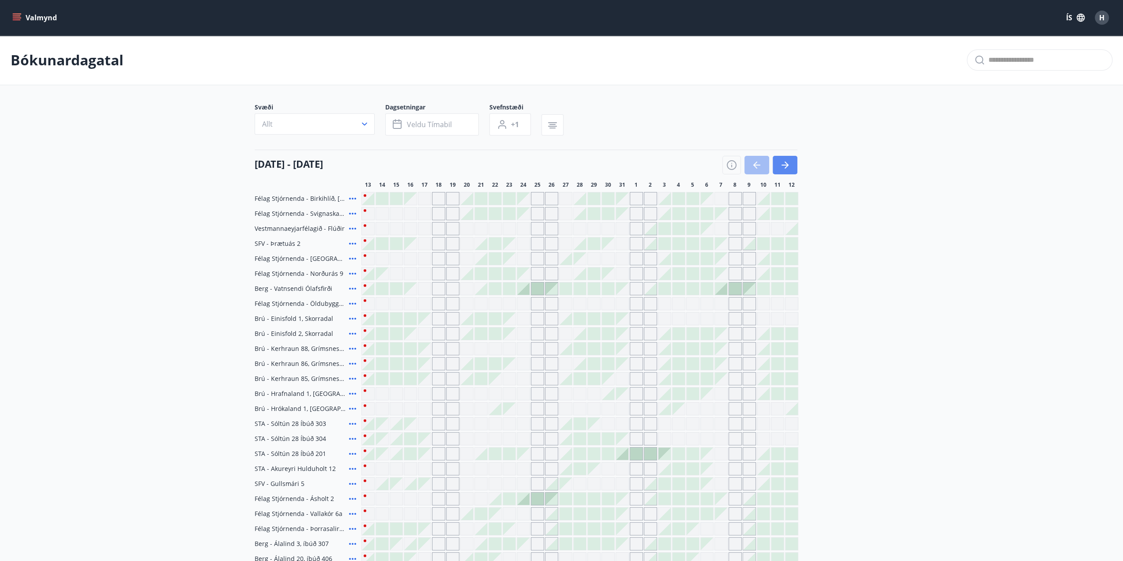
click at [786, 166] on icon "button" at bounding box center [787, 165] width 4 height 7
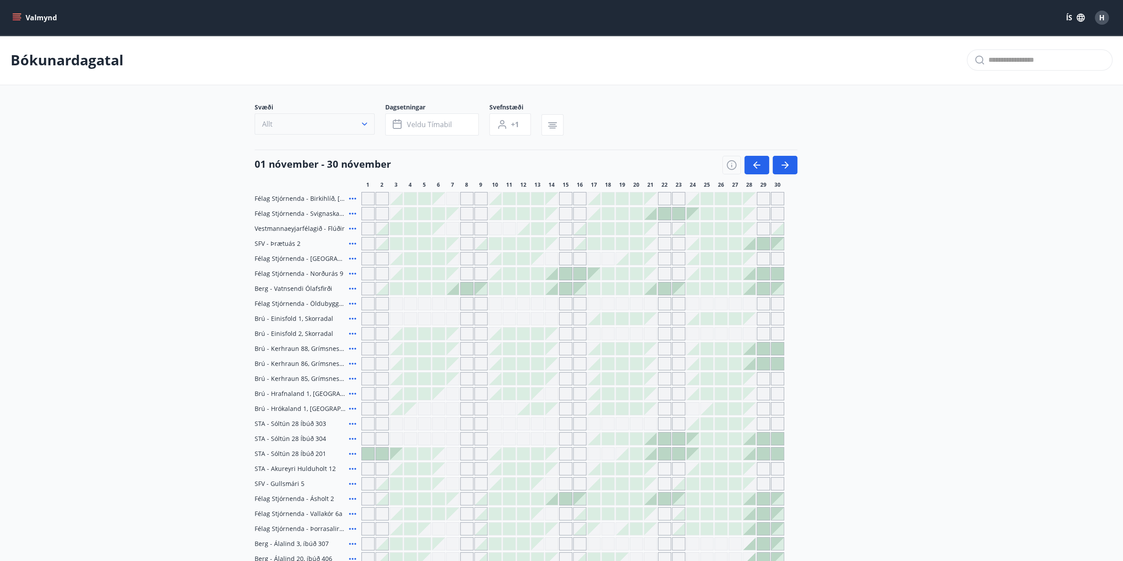
click at [359, 127] on button "Allt" at bounding box center [315, 123] width 120 height 21
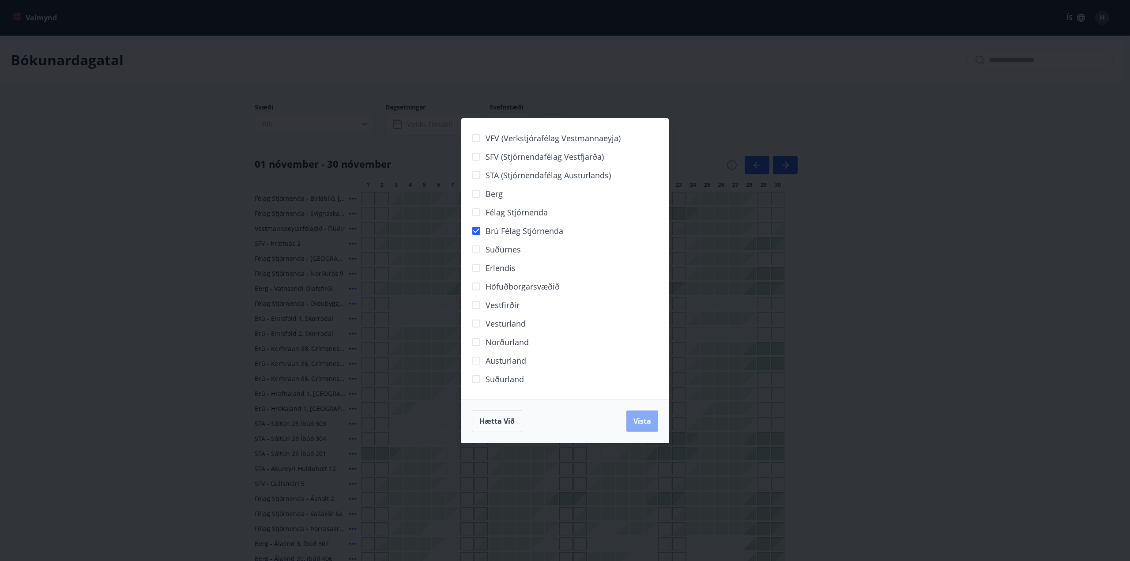
click at [652, 426] on button "Vista" at bounding box center [642, 420] width 32 height 21
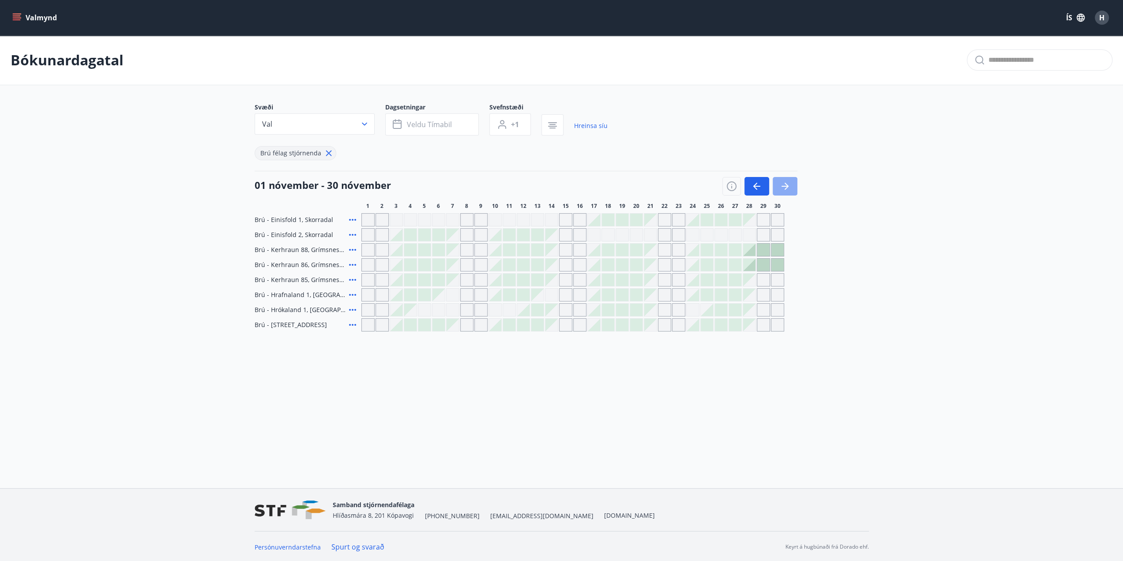
click at [782, 187] on icon "button" at bounding box center [785, 186] width 11 height 11
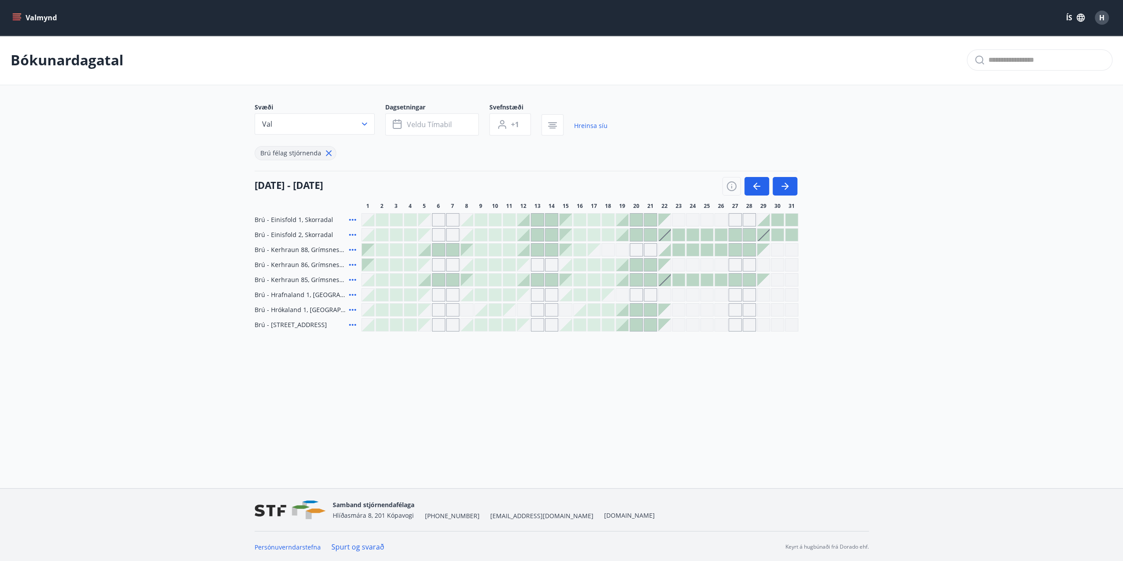
click at [646, 233] on div at bounding box center [650, 235] width 12 height 12
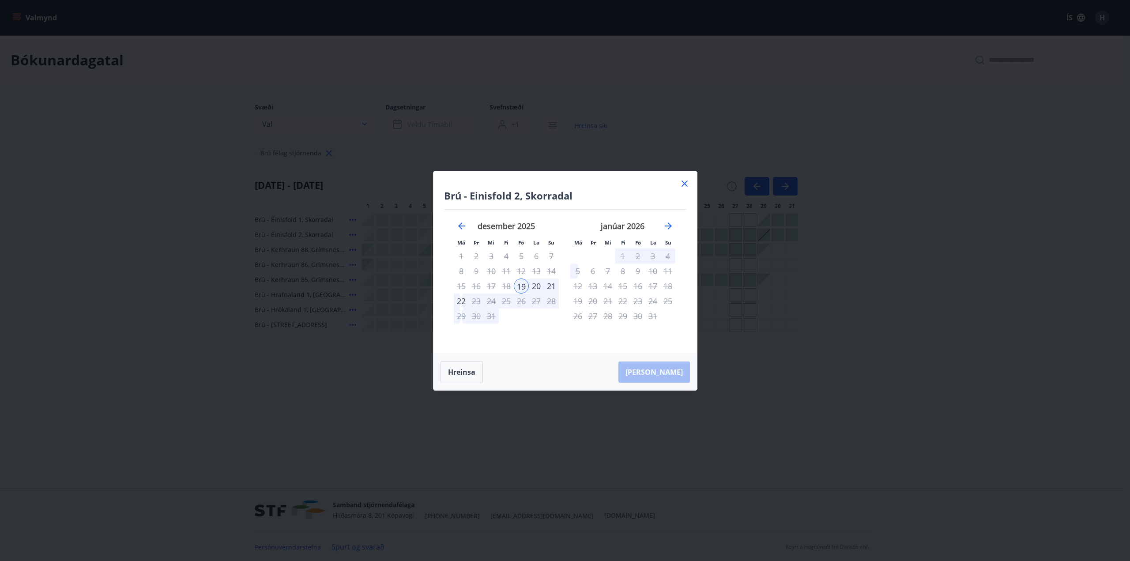
click at [689, 181] on icon at bounding box center [684, 183] width 11 height 11
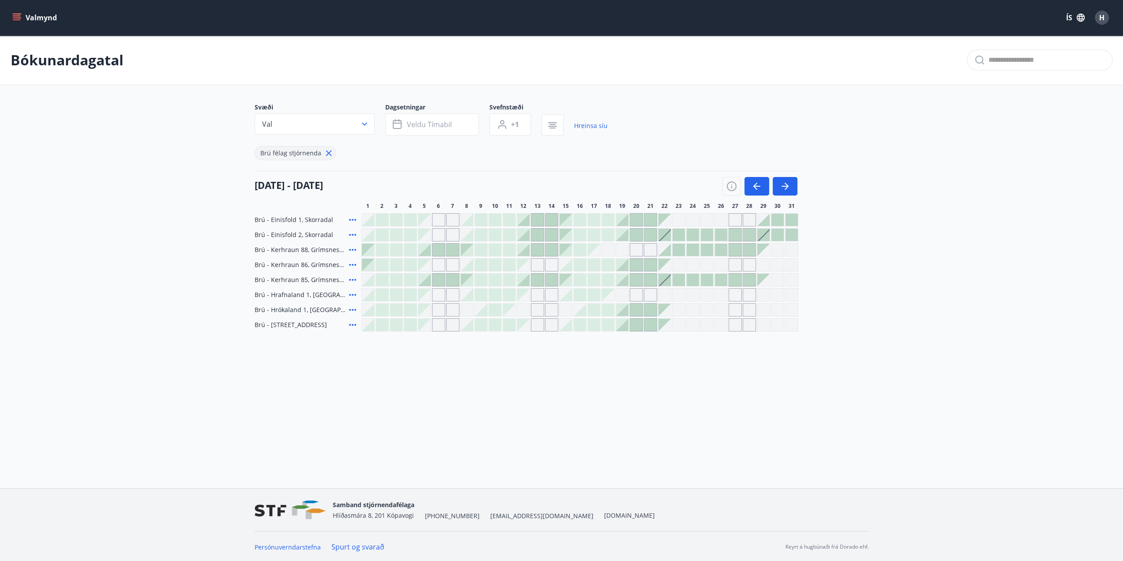
click at [706, 278] on div at bounding box center [707, 280] width 12 height 12
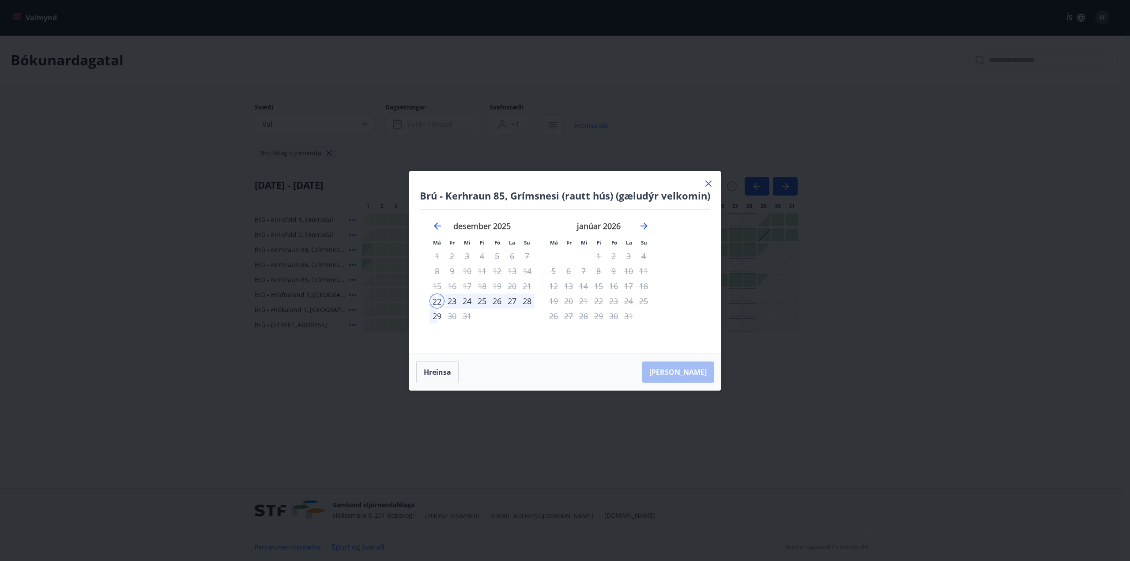
click at [709, 184] on icon at bounding box center [708, 183] width 11 height 11
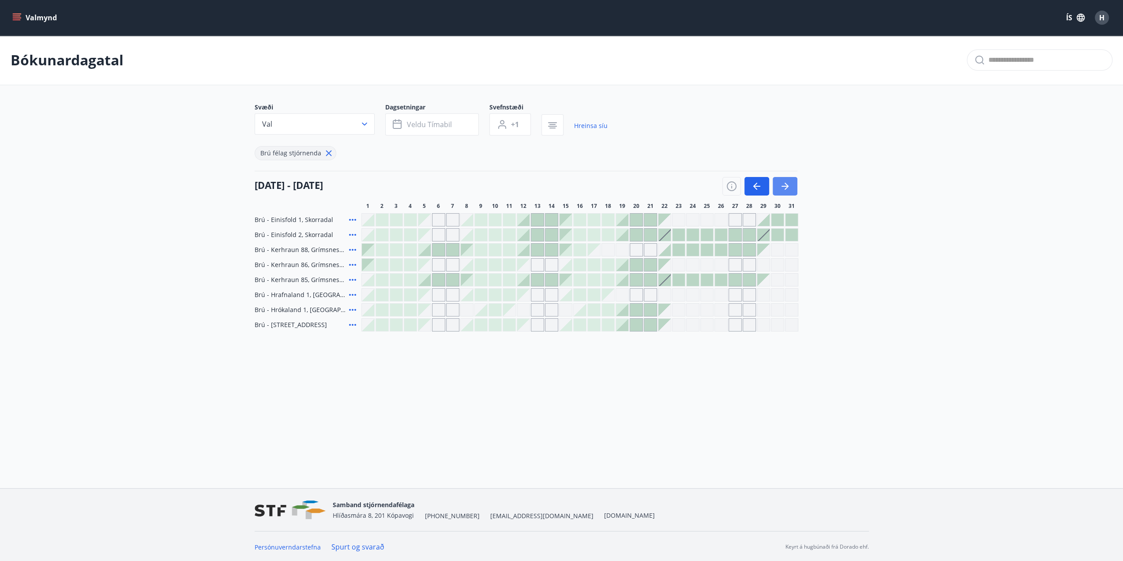
click at [783, 183] on icon "button" at bounding box center [785, 186] width 11 height 11
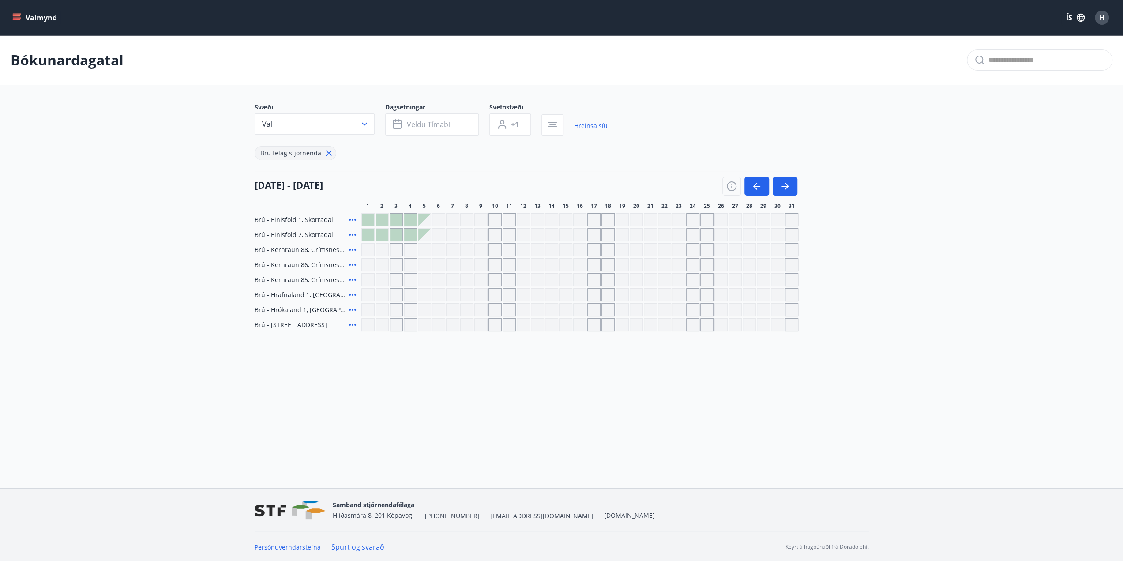
click at [370, 219] on div at bounding box center [368, 220] width 12 height 12
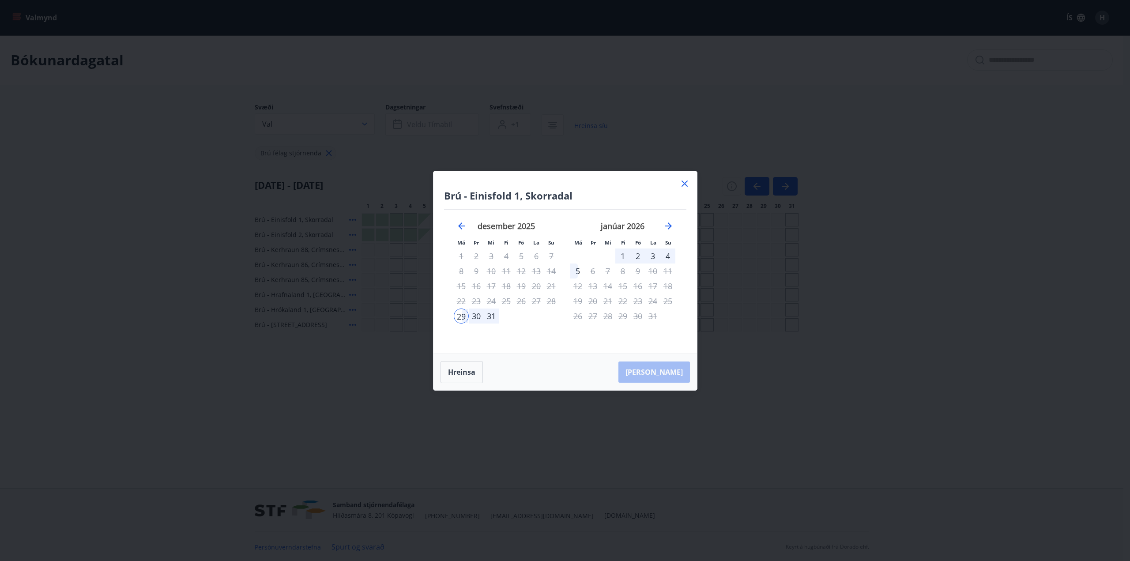
click at [683, 182] on icon at bounding box center [684, 183] width 6 height 6
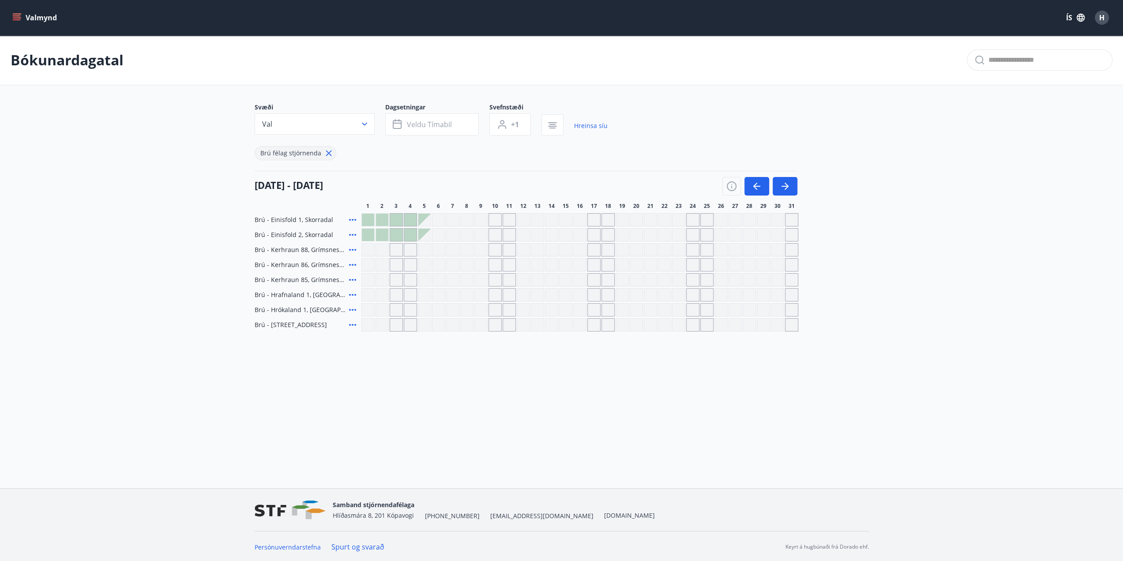
click at [384, 234] on div at bounding box center [382, 235] width 12 height 12
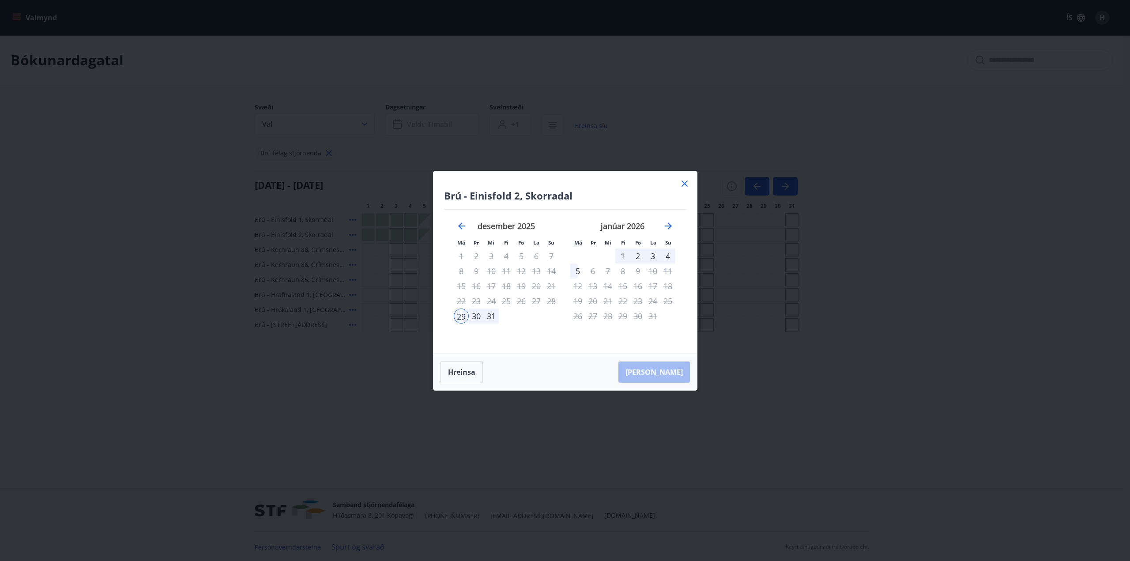
click at [684, 185] on icon at bounding box center [684, 183] width 11 height 11
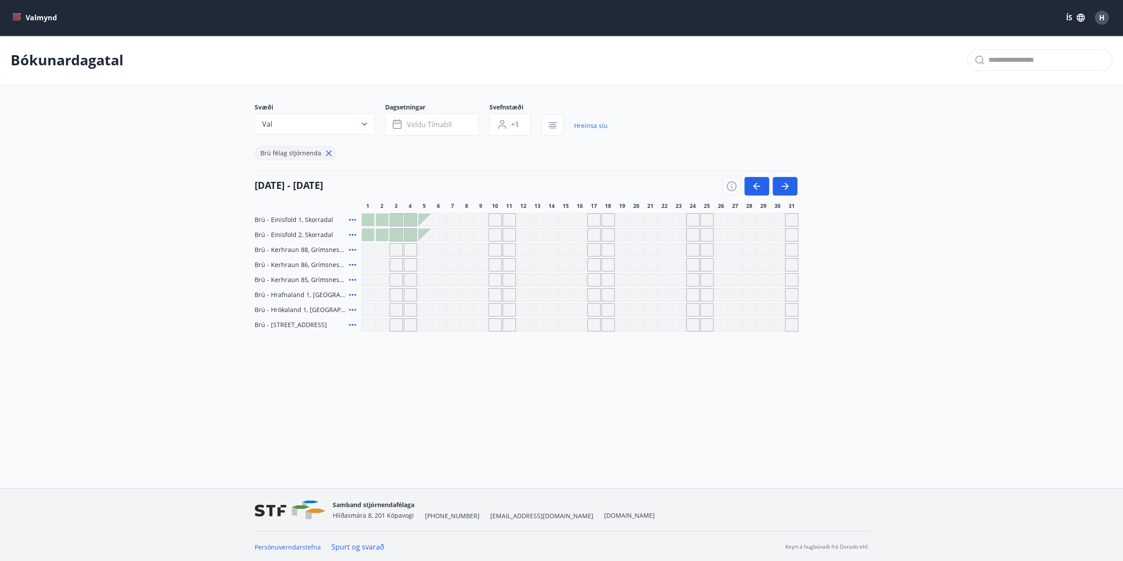
click at [351, 219] on icon at bounding box center [352, 220] width 7 height 2
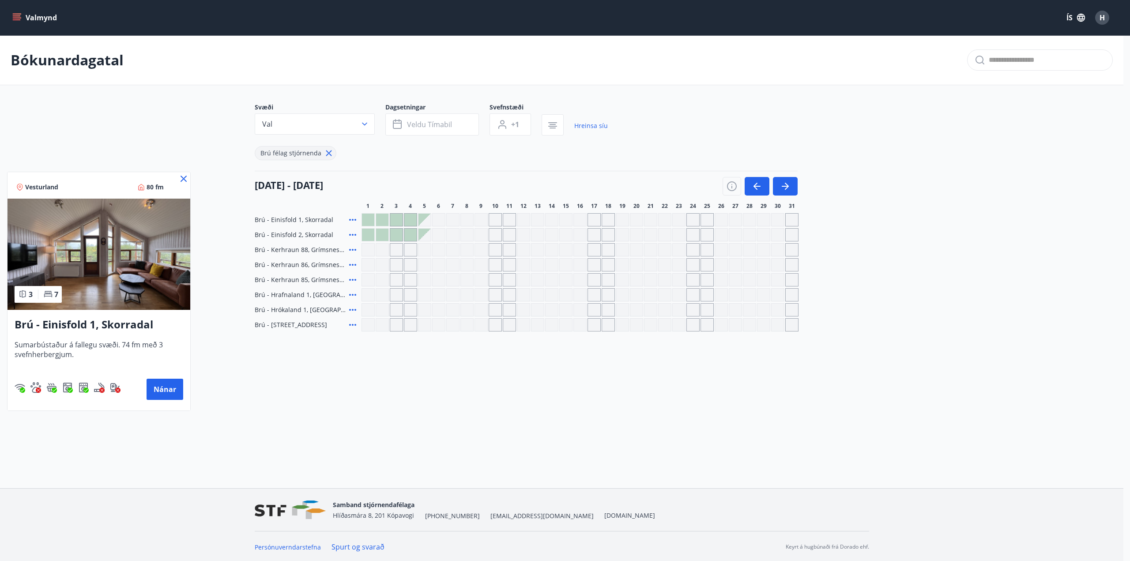
click at [183, 178] on icon at bounding box center [183, 179] width 6 height 6
